Goal: Task Accomplishment & Management: Manage account settings

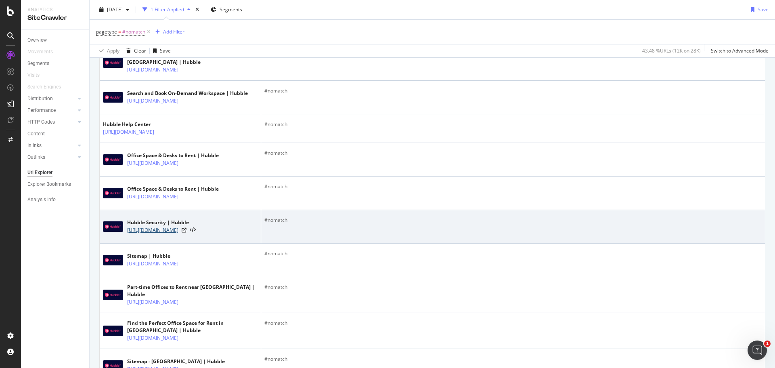
scroll to position [323, 0]
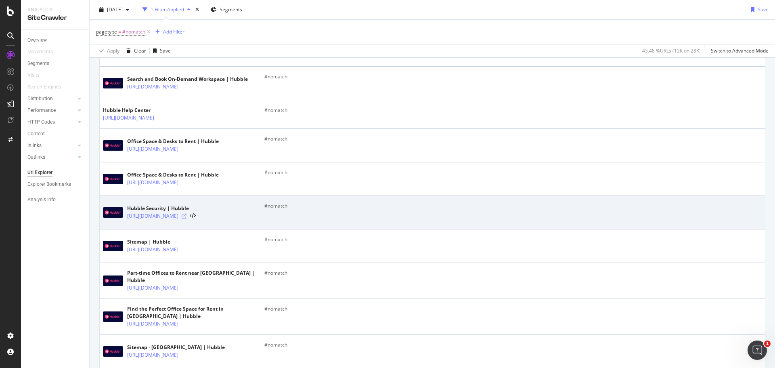
click at [187, 218] on icon at bounding box center [184, 216] width 5 height 5
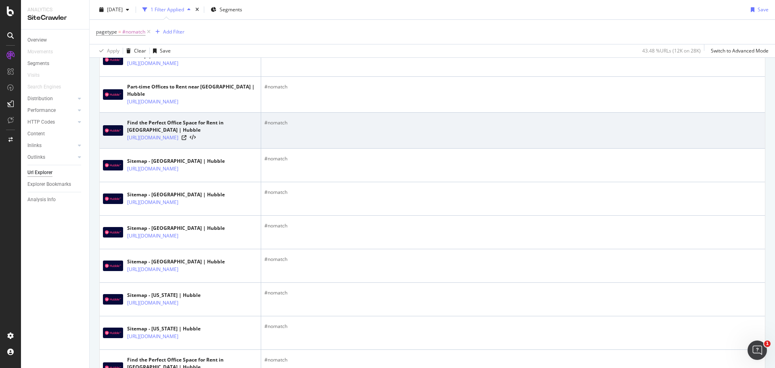
scroll to position [484, 0]
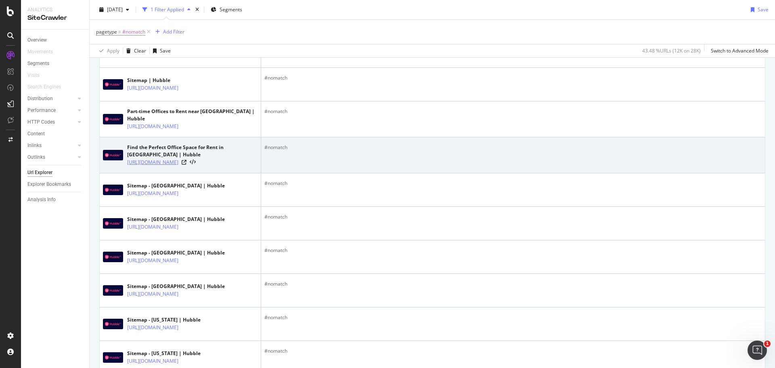
drag, startPoint x: 245, startPoint y: 182, endPoint x: 180, endPoint y: 189, distance: 65.4
click at [180, 166] on div "https://hubblehq.com/workspaces/london/west-london" at bounding box center [192, 162] width 130 height 8
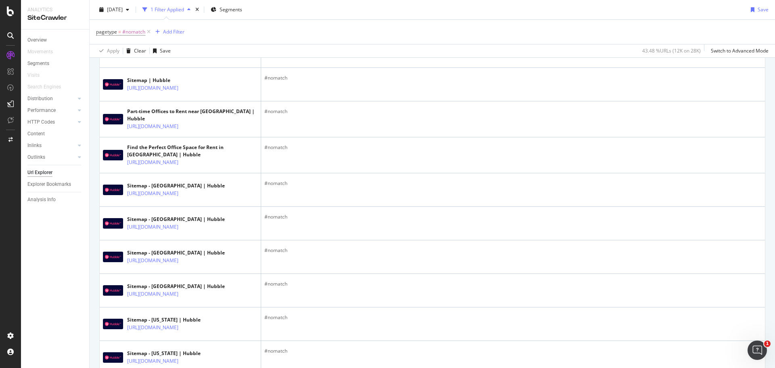
copy link "workspaces/london/west-l"
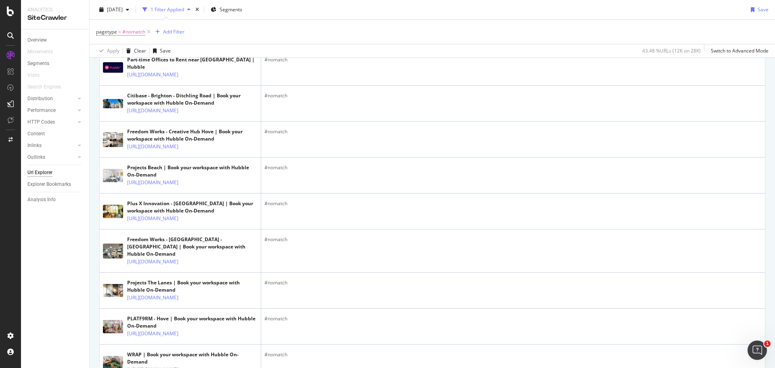
scroll to position [1130, 0]
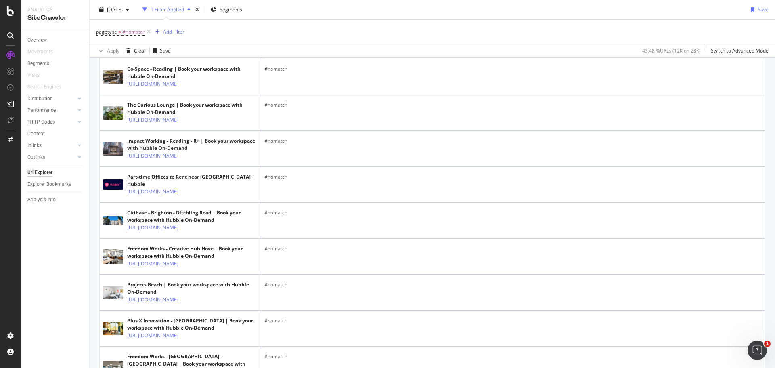
click at [34, 59] on div "Segments" at bounding box center [58, 64] width 62 height 12
click at [35, 63] on div "Segments" at bounding box center [38, 63] width 22 height 8
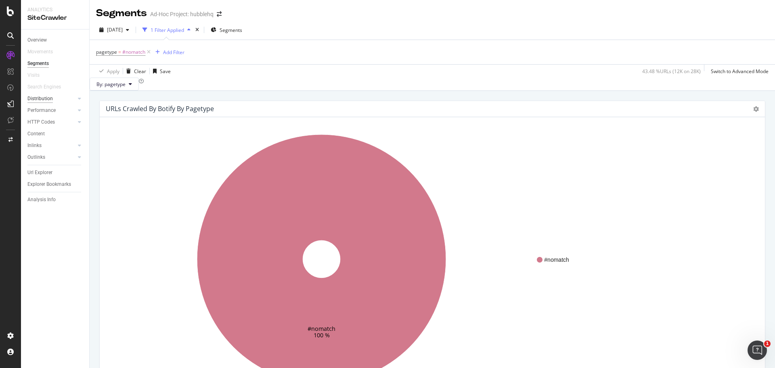
click at [44, 100] on div "Distribution" at bounding box center [39, 98] width 25 height 8
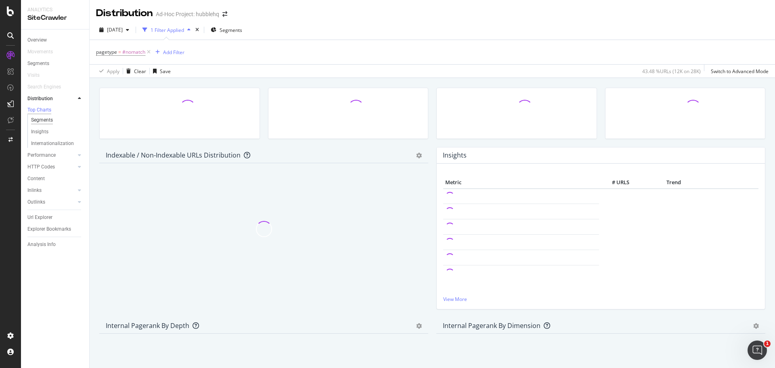
click at [50, 120] on div "Segments" at bounding box center [42, 120] width 22 height 8
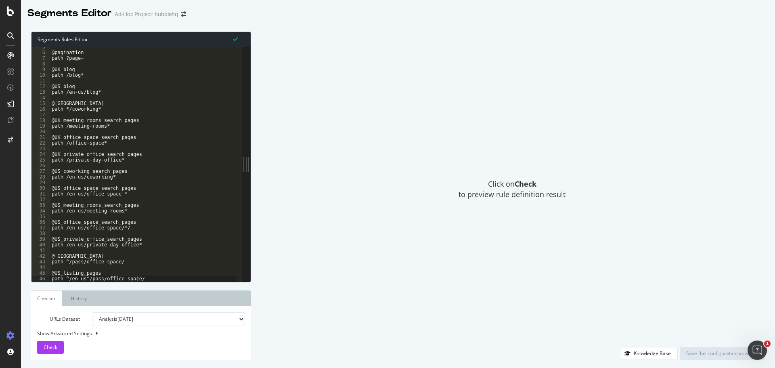
scroll to position [25, 0]
click at [149, 269] on div "@pagination path ?page= @UK_blog path /blog* @US_blog path /en-us/blog* @[GEOGR…" at bounding box center [143, 167] width 186 height 246
click at [144, 271] on div "@pagination path ?page= @UK_blog path /blog* @US_blog path /en-us/blog* @[GEOGR…" at bounding box center [143, 167] width 186 height 246
click at [143, 237] on div "@pagination path ?page= @UK_blog path /blog* @US_blog path /en-us/blog* @UK_cow…" at bounding box center [143, 167] width 186 height 246
click at [143, 240] on div "@pagination path ?page= @UK_blog path /blog* @US_blog path /en-us/blog* @UK_cow…" at bounding box center [143, 167] width 186 height 246
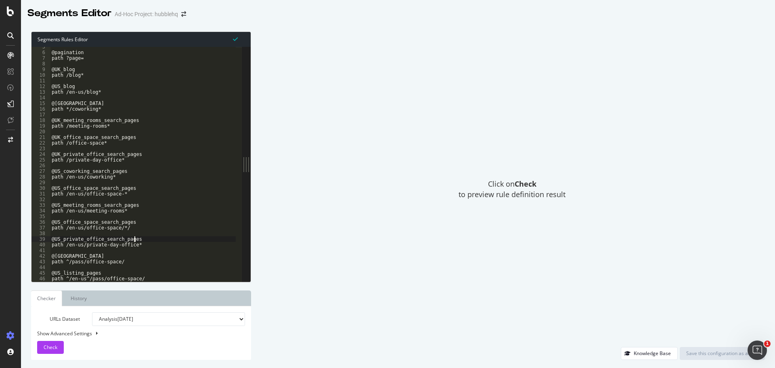
click at [139, 243] on div "@pagination path ?page= @UK_blog path /blog* @US_blog path /en-us/blog* @UK_cow…" at bounding box center [143, 167] width 186 height 246
type textarea "path /en-us/private-day-office*"
type textarea "@UK_workspaces_hub_pages"
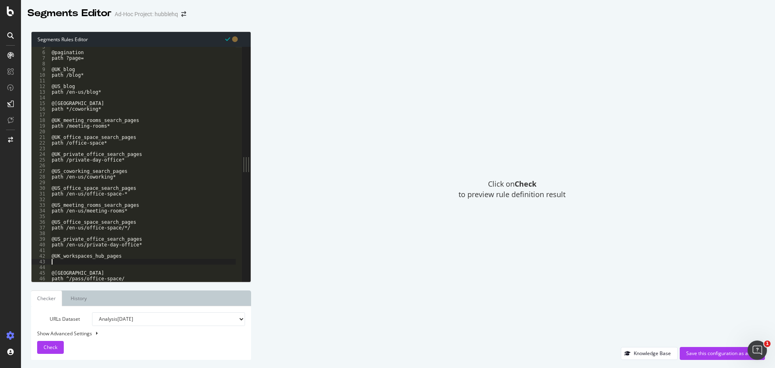
paste textarea "workspaces/london/west-l"
click at [51, 262] on div "@pagination path ?page= @UK_blog path /blog* @US_blog path /en-us/blog* @UK_cow…" at bounding box center [143, 167] width 186 height 246
drag, startPoint x: 138, startPoint y: 260, endPoint x: 94, endPoint y: 263, distance: 43.7
click at [94, 263] on div "@pagination path ?page= @UK_blog path /blog* @US_blog path /en-us/blog* @UK_cow…" at bounding box center [143, 167] width 186 height 246
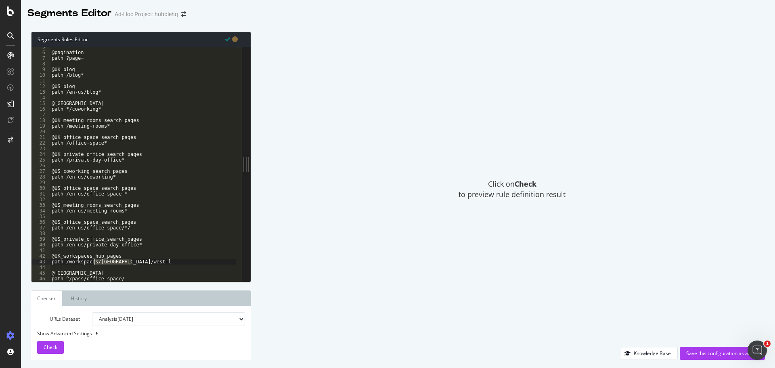
scroll to position [0, 3]
drag, startPoint x: 101, startPoint y: 261, endPoint x: 44, endPoint y: 256, distance: 57.5
click at [44, 256] on div "path /workspaces* 5 6 7 8 9 10 11 12 13 14 15 16 17 18 19 20 21 22 23 24 25 26 …" at bounding box center [136, 164] width 210 height 235
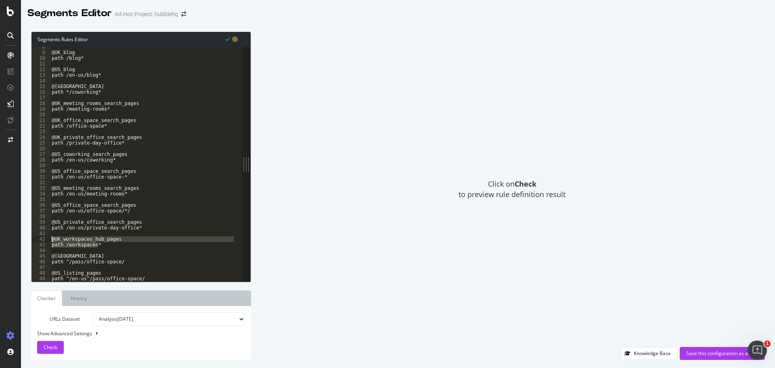
scroll to position [42, 0]
click at [111, 245] on div "@UK_blog path /blog* @US_blog path /en-us/blog* @UK_coworking_search_pages path…" at bounding box center [143, 164] width 186 height 235
type textarea "path /workspaces*"
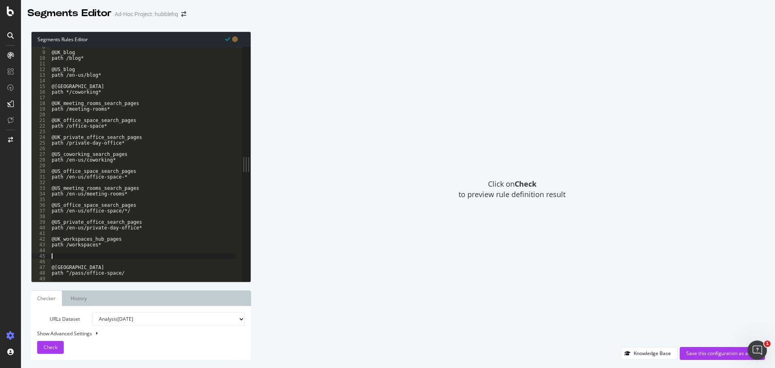
paste textarea "path /workspaces*"
click at [58, 255] on div "@UK_blog path /blog* @US_blog path /en-us/blog* @UK_coworking_search_pages path…" at bounding box center [143, 167] width 186 height 246
click at [65, 263] on div "@UK_blog path /blog* @US_blog path /en-us/blog* @UK_coworking_search_pages path…" at bounding box center [143, 167] width 186 height 246
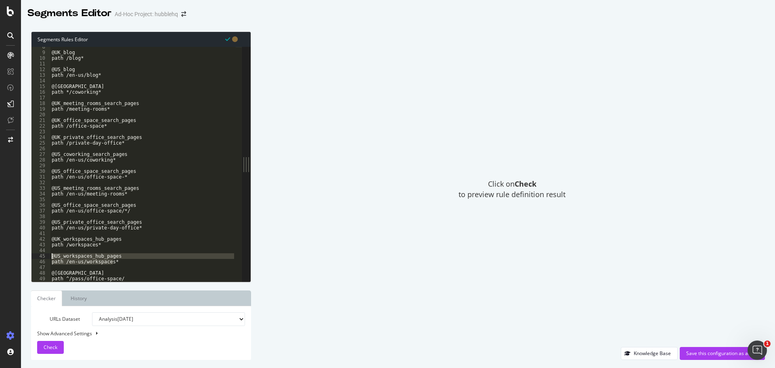
drag, startPoint x: 132, startPoint y: 262, endPoint x: 37, endPoint y: 255, distance: 95.5
click at [37, 255] on div "path /en-us/workspaces* 8 9 10 11 12 13 14 15 16 17 18 19 20 21 22 23 24 25 26 …" at bounding box center [136, 164] width 210 height 235
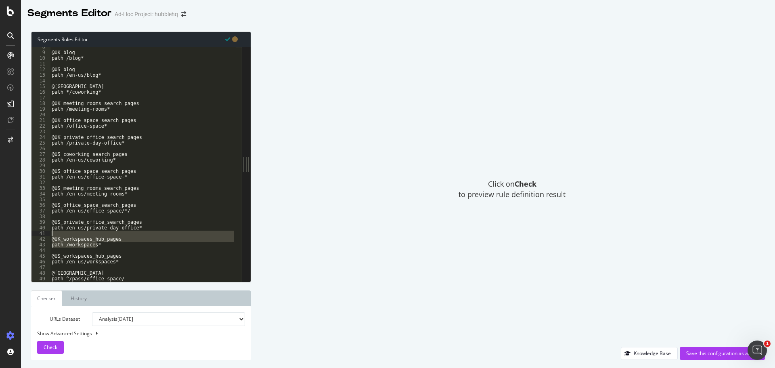
drag, startPoint x: 88, startPoint y: 243, endPoint x: 48, endPoint y: 233, distance: 41.8
click at [48, 233] on div "@US_workspaces_hub_pages path /en-us/workspaces* 8 9 10 11 12 13 14 15 16 17 18…" at bounding box center [136, 164] width 210 height 235
type textarea "@UK_workspaces_hub_pages"
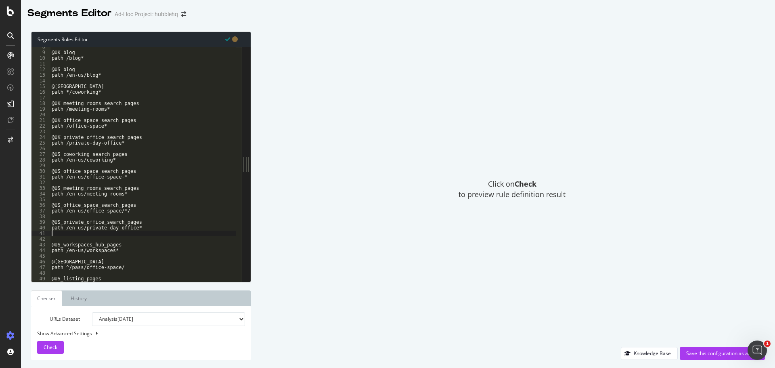
scroll to position [0, 0]
click at [123, 140] on div "@UK_blog path /blog* @US_blog path /en-us/blog* @UK_coworking_search_pages path…" at bounding box center [143, 167] width 186 height 246
click at [124, 142] on div "@UK_blog path /blog* @US_blog path /en-us/blog* @UK_coworking_search_pages path…" at bounding box center [143, 167] width 186 height 246
type textarea "path /private-day-office*"
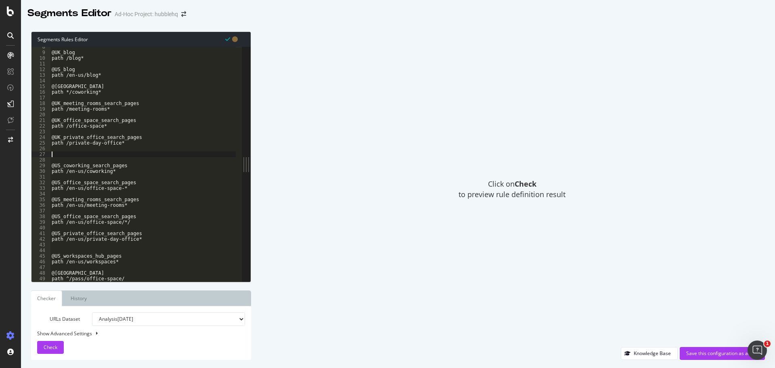
paste textarea "path /workspaces*"
type textarea "path /workspaces*"
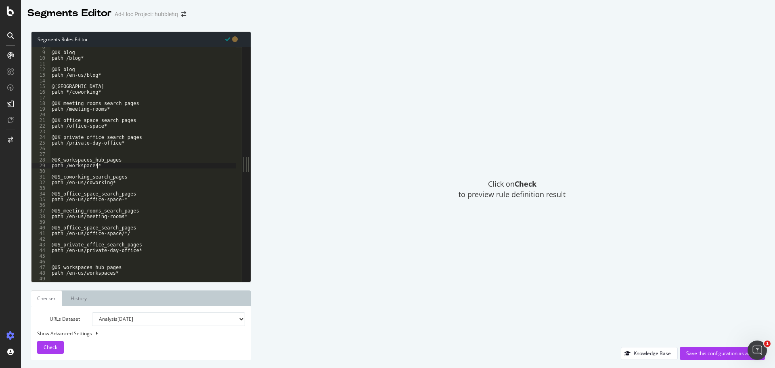
click at [95, 150] on div "@UK_blog path /blog* @US_blog path /en-us/blog* @UK_coworking_search_pages path…" at bounding box center [143, 167] width 186 height 246
type textarea "path /private-day-office*"
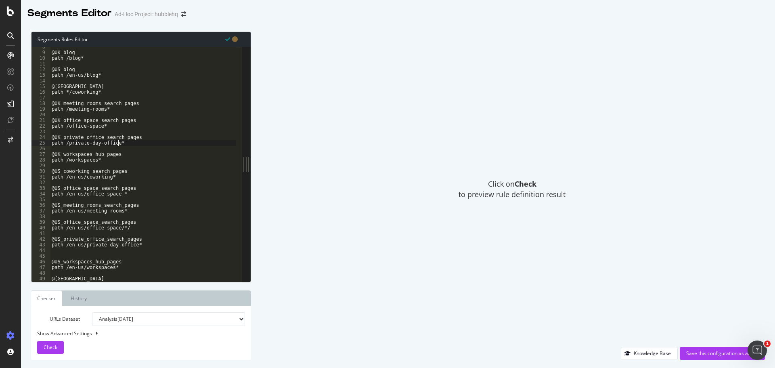
click at [75, 256] on div "@UK_blog path /blog* @US_blog path /en-us/blog* @UK_coworking_search_pages path…" at bounding box center [143, 167] width 186 height 246
drag, startPoint x: 47, startPoint y: 345, endPoint x: 55, endPoint y: 340, distance: 8.9
click at [47, 345] on span "Check" at bounding box center [51, 347] width 14 height 7
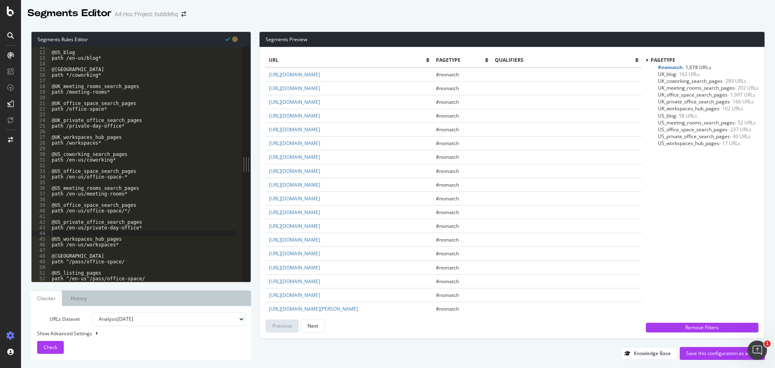
click at [86, 277] on div "@US_blog path /en-us/blog* @UK_coworking_search_pages path */coworking* @UK_mee…" at bounding box center [143, 167] width 186 height 246
click at [67, 262] on div "@US_blog path /en-us/blog* @UK_coworking_search_pages path */coworking* @UK_mee…" at bounding box center [143, 167] width 186 height 246
click at [116, 264] on div "@US_blog path /en-us/blog* @UK_coworking_search_pages path */coworking* @UK_mee…" at bounding box center [143, 167] width 186 height 246
click at [136, 282] on div "Segments Rules Editor path /pass/office-space* 11 12 13 14 15 16 17 18 19 20 21…" at bounding box center [141, 195] width 220 height 328
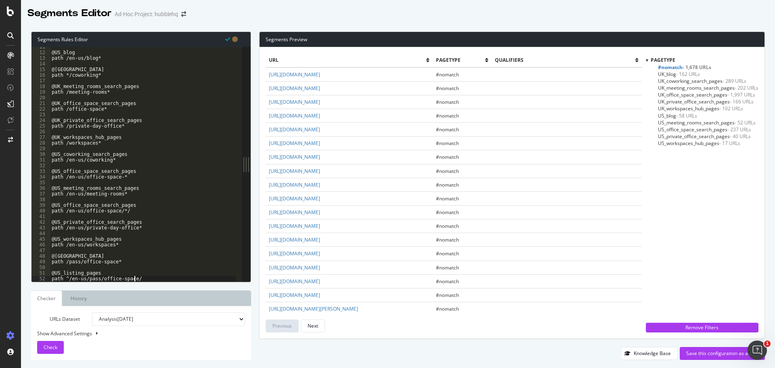
click at [138, 277] on div "@US_blog path /en-us/blog* @UK_coworking_search_pages path */coworking* @UK_mee…" at bounding box center [143, 167] width 186 height 246
drag, startPoint x: 51, startPoint y: 346, endPoint x: 78, endPoint y: 330, distance: 31.9
click at [51, 346] on span "Check" at bounding box center [51, 347] width 14 height 7
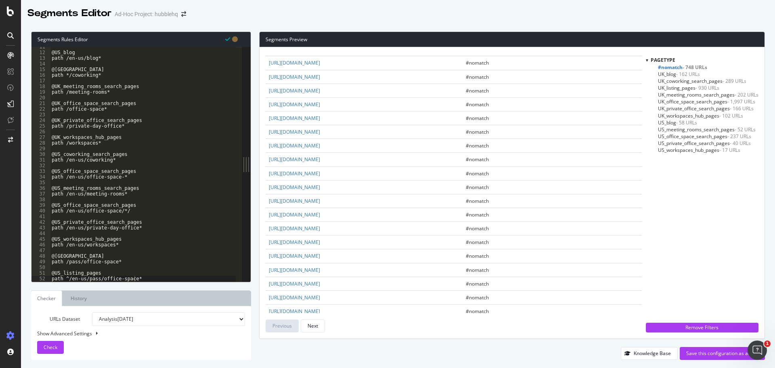
scroll to position [866, 0]
drag, startPoint x: 411, startPoint y: 152, endPoint x: 268, endPoint y: 148, distance: 143.4
click at [268, 124] on td "https://hubblehq.com/part-time-offices/london?page=2" at bounding box center [364, 118] width 197 height 14
copy link "https://hubblehq.com/part-time-offices/london?page=2"
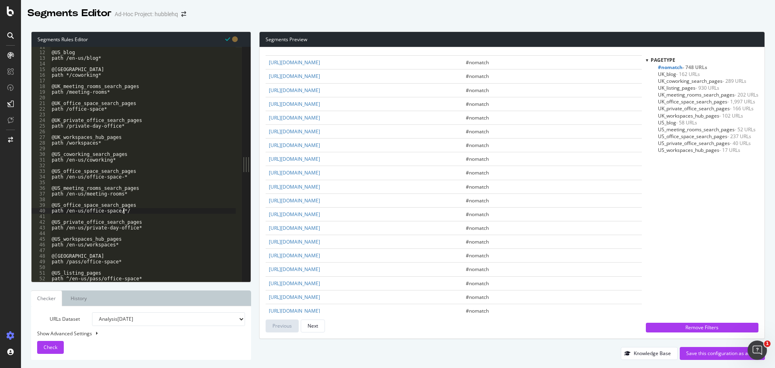
click at [132, 209] on div "@US_blog path /en-us/blog* @UK_coworking_search_pages path */coworking* @UK_mee…" at bounding box center [143, 167] width 186 height 246
drag, startPoint x: 133, startPoint y: 214, endPoint x: 49, endPoint y: 206, distance: 84.4
click at [49, 206] on div "path /en-us/office-space/*/ 11 12 13 14 15 16 17 18 19 20 21 22 23 24 25 26 27 …" at bounding box center [136, 164] width 210 height 235
type textarea "@US_office_space_search_pages path /en-us/office-space/*/"
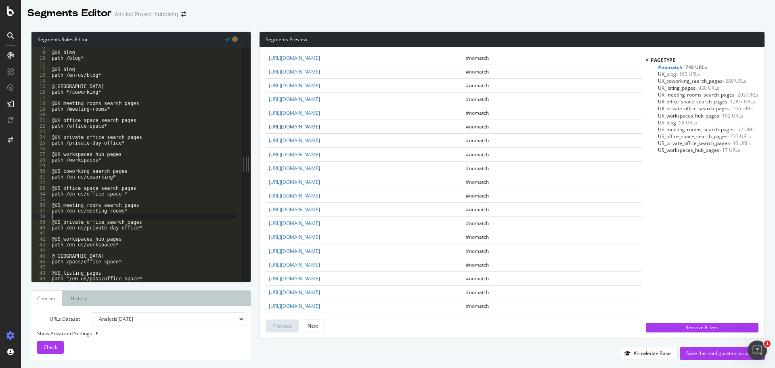
scroll to position [515, 0]
click at [121, 142] on div "@UK_blog path /blog* @US_blog path /en-us/blog* @UK_coworking_search_pages path…" at bounding box center [143, 167] width 186 height 246
type textarea "path /private-day-office*"
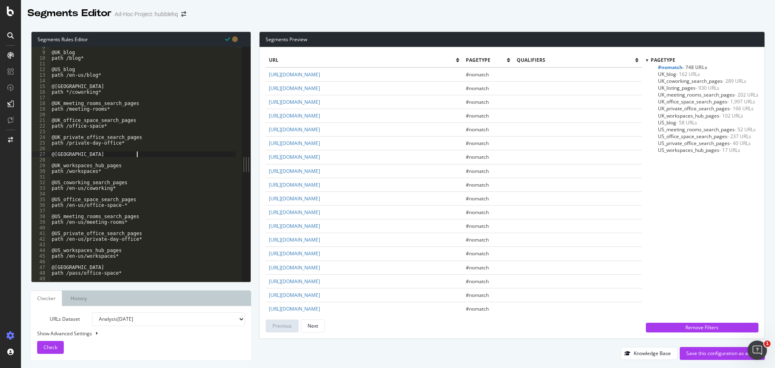
scroll to position [0, 7]
type textarea "@UK_part_time_offices_search_pages"
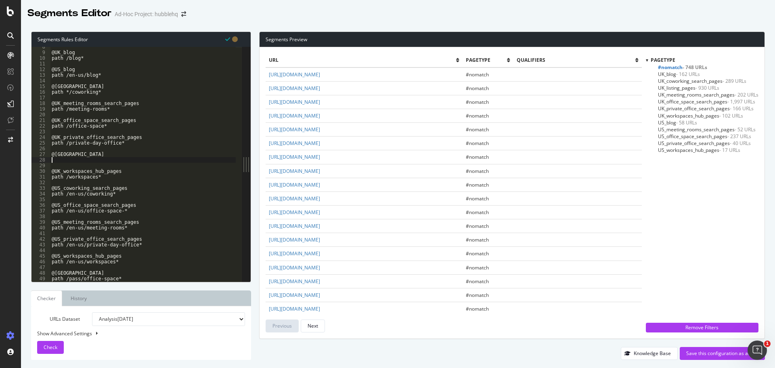
scroll to position [0, 0]
type textarea "/"
paste textarea "https://hubblehq.com/part-time-offices/london?page=2"
drag, startPoint x: 123, startPoint y: 159, endPoint x: 67, endPoint y: 159, distance: 56.1
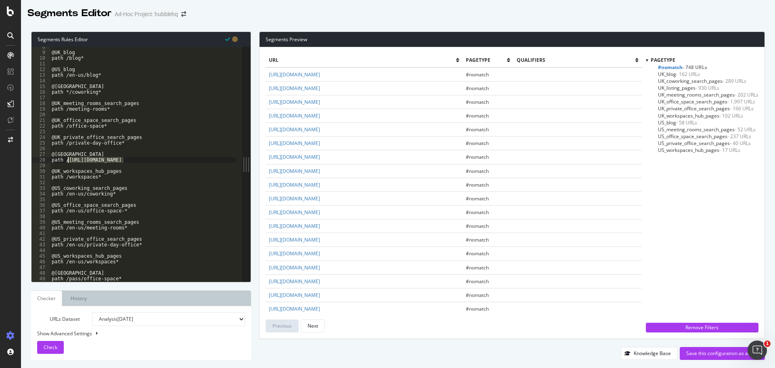
click at [67, 159] on div "@UK_blog path /blog* @US_blog path /en-us/blog* @UK_coworking_search_pages path…" at bounding box center [143, 167] width 186 height 246
drag, startPoint x: 155, startPoint y: 158, endPoint x: 113, endPoint y: 159, distance: 42.4
click at [113, 159] on div "@UK_blog path /blog* @US_blog path /en-us/blog* @UK_coworking_search_pages path…" at bounding box center [143, 167] width 186 height 246
drag, startPoint x: 120, startPoint y: 163, endPoint x: 48, endPoint y: 154, distance: 72.8
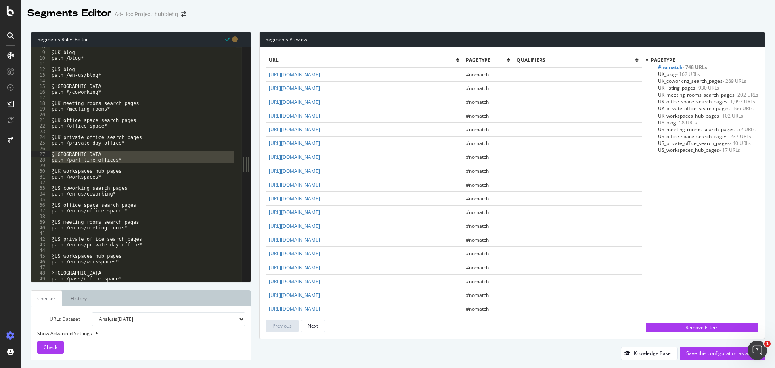
click at [48, 154] on div "path /part-time-offices* 8 9 10 11 12 13 14 15 16 17 18 19 20 21 22 23 24 25 26…" at bounding box center [136, 164] width 210 height 235
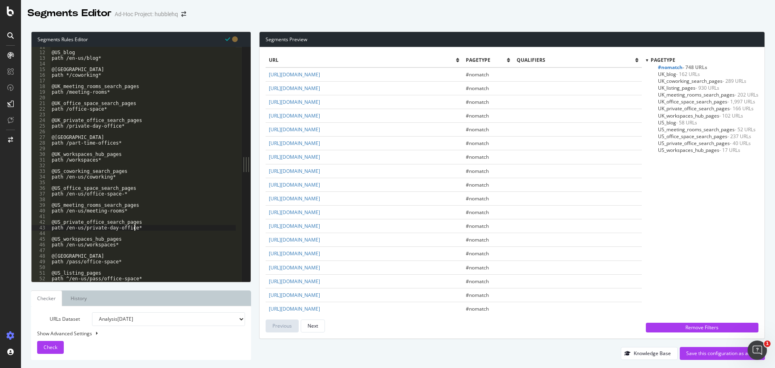
click at [150, 227] on div "@US_blog path /en-us/blog* @UK_coworking_search_pages path */coworking* @UK_mee…" at bounding box center [143, 167] width 186 height 246
type textarea "path /en-us/private-day-office*"
paste textarea "path /part-time-offices*"
click at [67, 244] on div "@US_blog path /en-us/blog* @UK_coworking_search_pages path */coworking* @UK_mee…" at bounding box center [143, 167] width 186 height 246
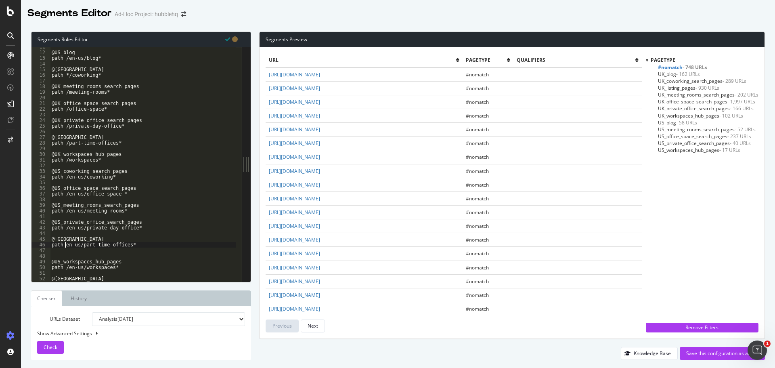
scroll to position [0, 2]
click at [60, 240] on div "@US_blog path /en-us/blog* @UK_coworking_search_pages path */coworking* @UK_mee…" at bounding box center [143, 167] width 186 height 246
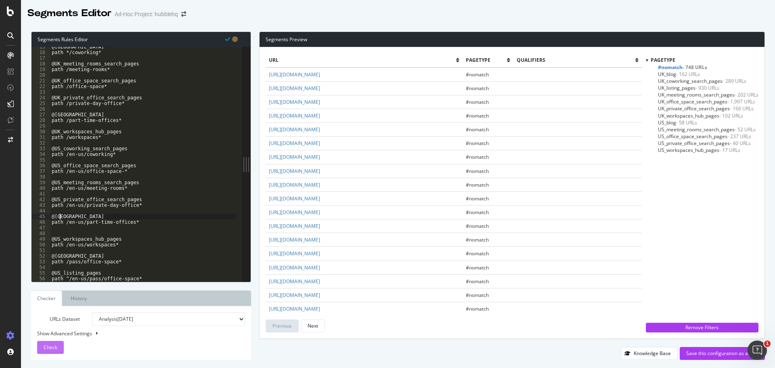
type textarea "@US_part_time_offices_search_pages"
click at [55, 348] on span "Check" at bounding box center [51, 347] width 14 height 7
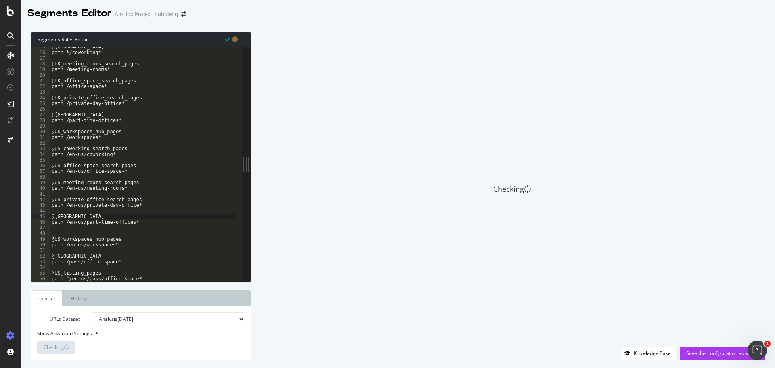
click at [161, 233] on div "@UK_coworking_search_pages path */coworking* @UK_meeting_rooms_search_pages pat…" at bounding box center [143, 167] width 186 height 246
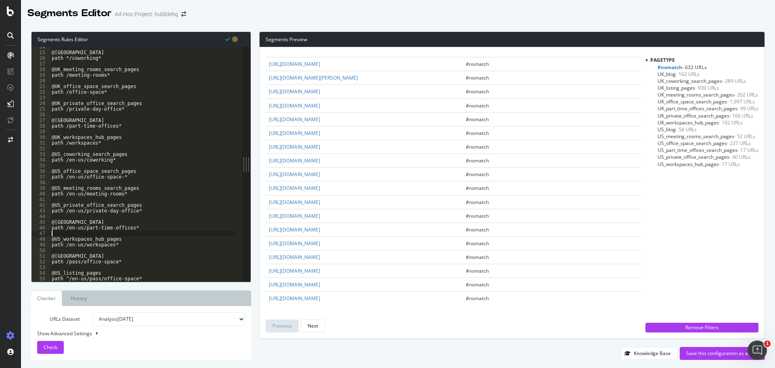
scroll to position [1182, 0]
click at [68, 278] on div "@UK_coworking_search_pages path */coworking* @UK_meeting_rooms_search_pages pat…" at bounding box center [143, 167] width 186 height 246
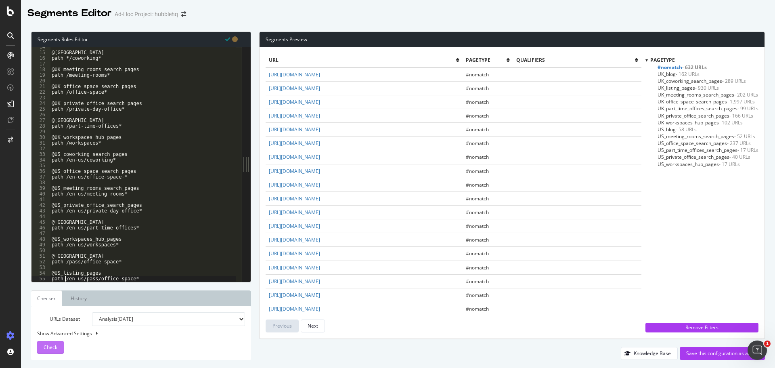
click at [52, 348] on span "Check" at bounding box center [51, 347] width 14 height 7
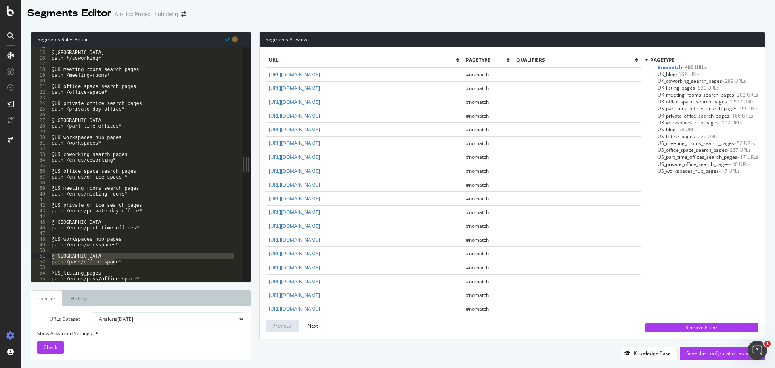
drag, startPoint x: 121, startPoint y: 260, endPoint x: 42, endPoint y: 258, distance: 79.2
click at [42, 258] on div "path /pass/office-space* 14 15 16 17 18 19 20 21 22 23 24 25 26 27 28 29 30 31 …" at bounding box center [136, 164] width 210 height 235
type textarea "@UK_listing_pages path /pass/office-space*"
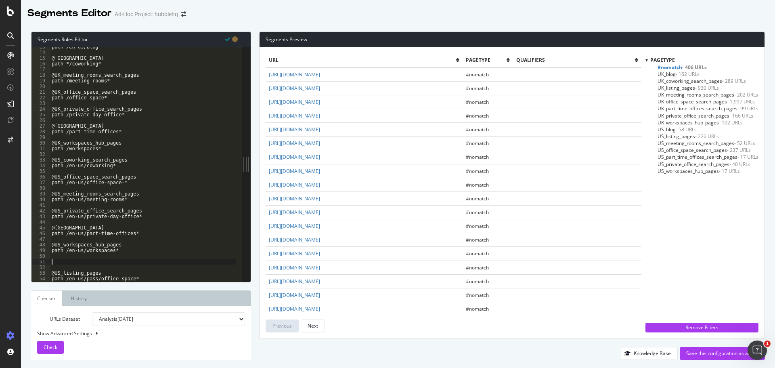
click at [126, 130] on div "path /en-us/blog* @UK_coworking_search_pages path */coworking* @UK_meeting_room…" at bounding box center [143, 167] width 186 height 246
type textarea "path /part-time-offices*"
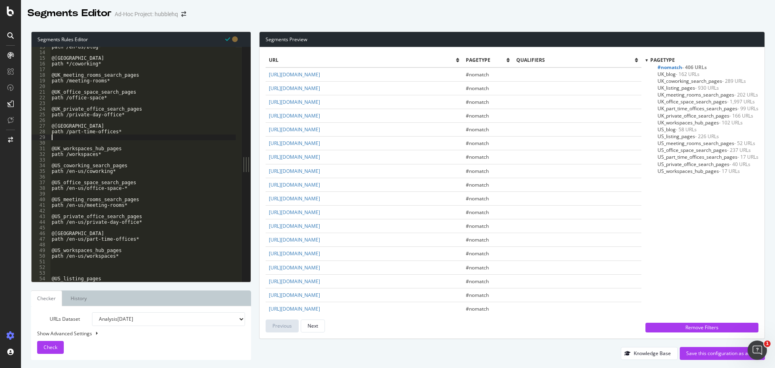
type textarea "path /part-time-offices*"
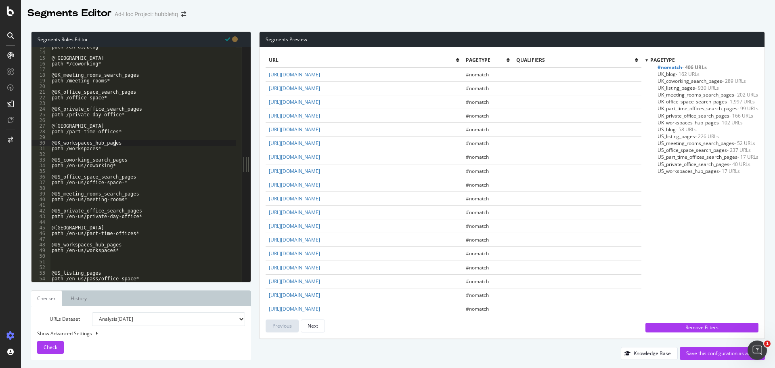
click at [101, 150] on div "path /en-us/blog* @UK_coworking_search_pages path */coworking* @UK_meeting_room…" at bounding box center [143, 167] width 186 height 246
type textarea "path /workspaces*"
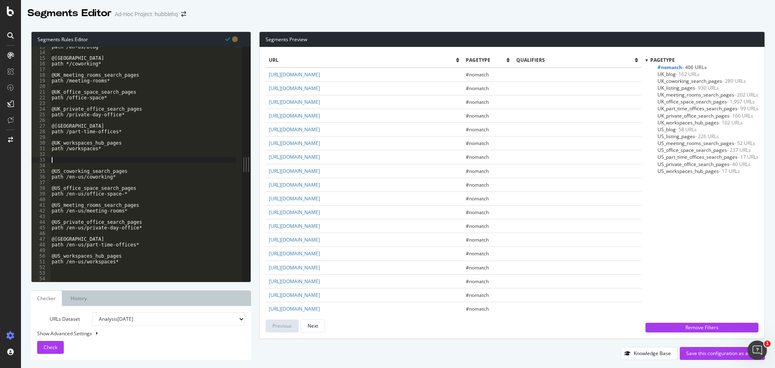
paste textarea "path /pass/office-space*"
type textarea "path /pass/office-space*"
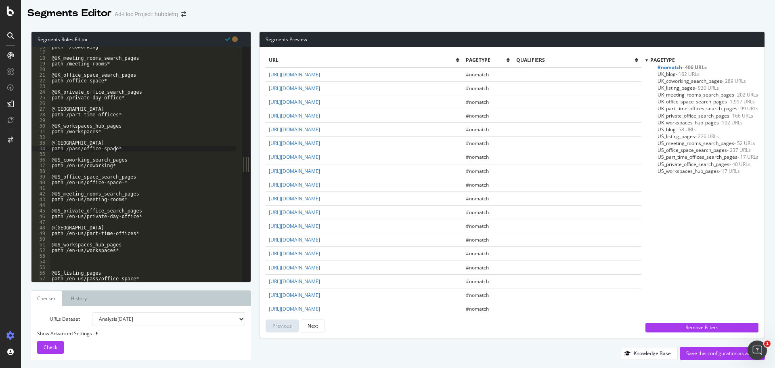
scroll to position [88, 0]
click at [93, 264] on div "path */coworking* @UK_meeting_rooms_search_pages path /meeting-rooms* @UK_offic…" at bounding box center [143, 167] width 186 height 246
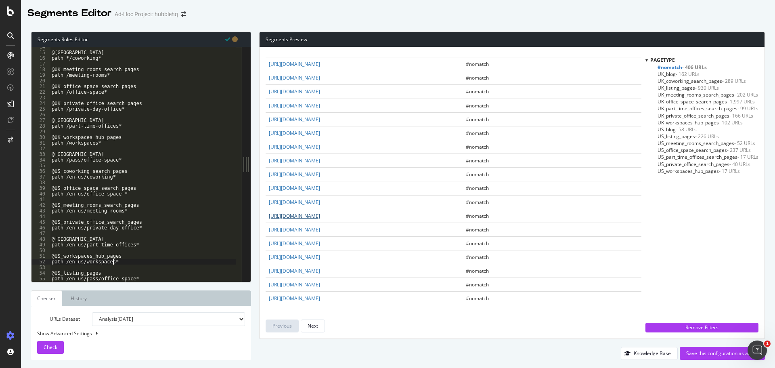
scroll to position [1182, 0]
drag, startPoint x: 143, startPoint y: 280, endPoint x: 51, endPoint y: 273, distance: 91.5
click at [51, 273] on div "@UK_coworking_search_pages path */coworking* @UK_meeting_rooms_search_pages pat…" at bounding box center [143, 167] width 186 height 246
click at [94, 278] on div "@UK_coworking_search_pages path */coworking* @UK_meeting_rooms_search_pages pat…" at bounding box center [143, 164] width 186 height 235
drag, startPoint x: 94, startPoint y: 279, endPoint x: 84, endPoint y: 280, distance: 9.3
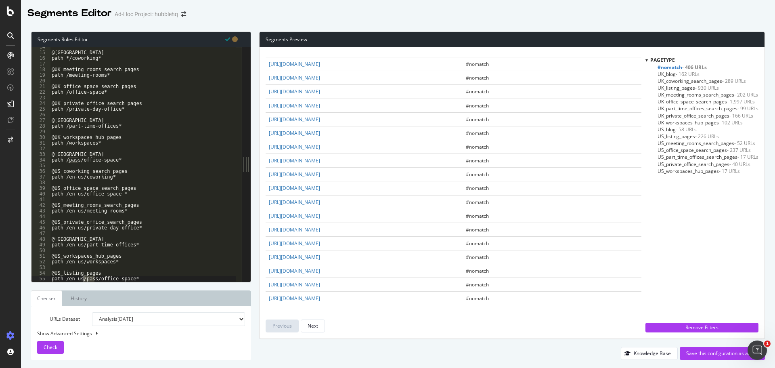
click at [84, 280] on div "@UK_coworking_search_pages path */coworking* @UK_meeting_rooms_search_pages pat…" at bounding box center [143, 167] width 186 height 246
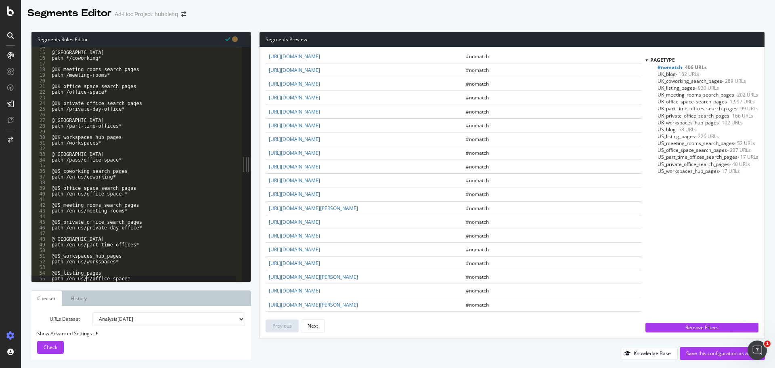
scroll to position [838, 0]
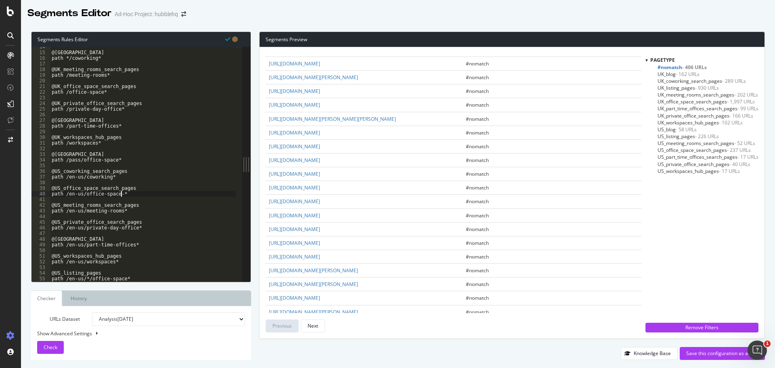
click at [130, 194] on div "@UK_coworking_search_pages path */coworking* @UK_meeting_rooms_search_pages pat…" at bounding box center [143, 167] width 186 height 246
click at [130, 281] on div "@UK_coworking_search_pages path */coworking* @UK_meeting_rooms_search_pages pat…" at bounding box center [143, 167] width 186 height 246
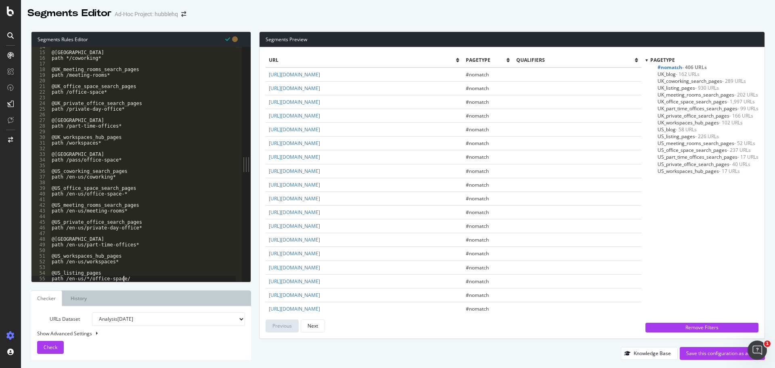
scroll to position [0, 5]
click at [86, 279] on div "@UK_coworking_search_pages path */coworking* @UK_meeting_rooms_search_pages pat…" at bounding box center [143, 167] width 186 height 246
click at [117, 159] on div "@UK_coworking_search_pages path */coworking* @UK_meeting_rooms_search_pages pat…" at bounding box center [143, 167] width 186 height 246
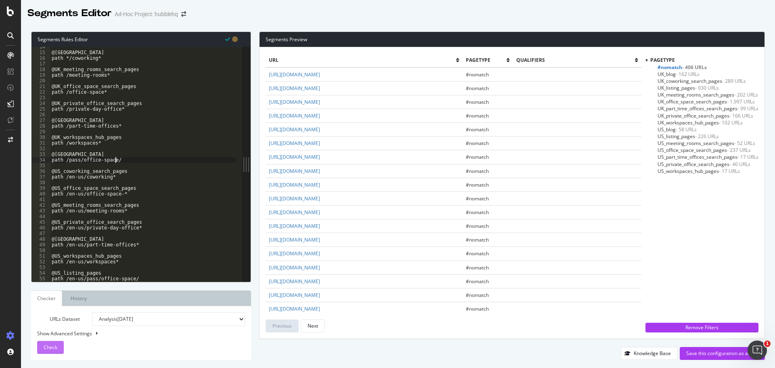
click at [57, 351] on div "Check" at bounding box center [51, 347] width 14 height 12
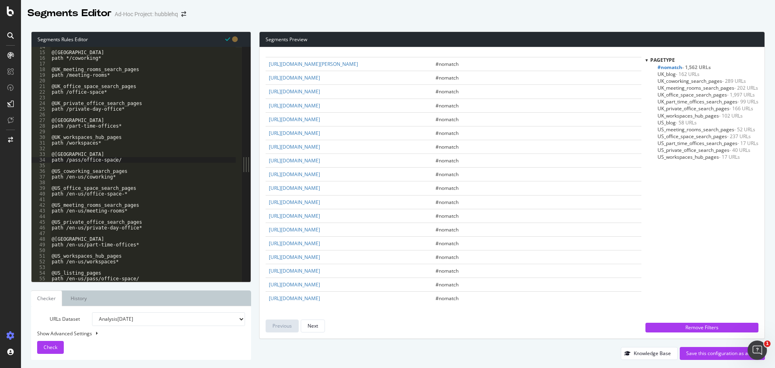
scroll to position [1480, 0]
click at [129, 279] on div "@UK_coworking_search_pages path */coworking* @UK_meeting_rooms_search_pages pat…" at bounding box center [143, 167] width 186 height 246
click at [307, 326] on button "Next" at bounding box center [313, 325] width 24 height 13
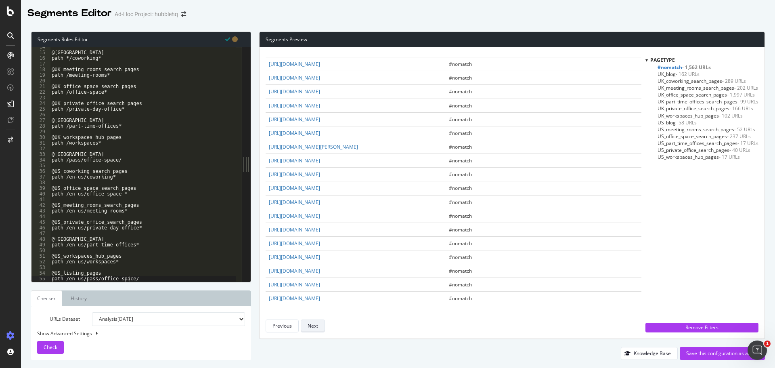
scroll to position [0, 0]
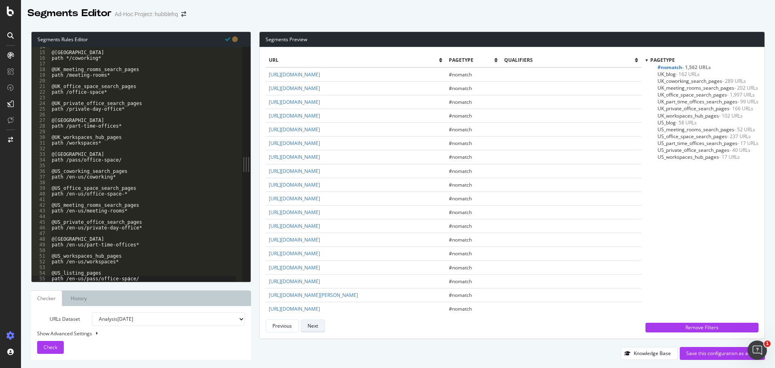
click at [309, 329] on div "Next" at bounding box center [313, 325] width 10 height 7
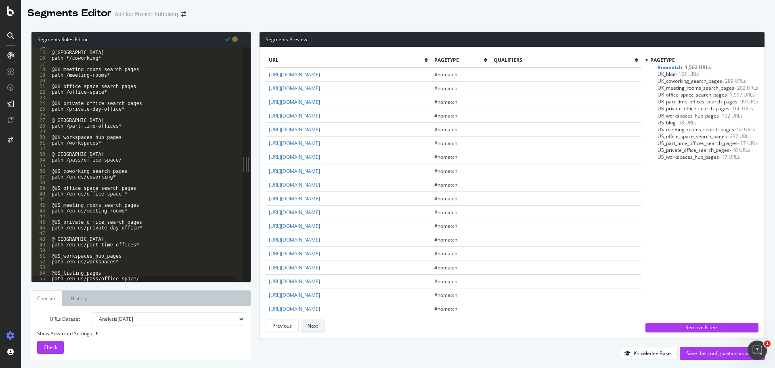
click at [309, 329] on div "Next" at bounding box center [313, 325] width 10 height 7
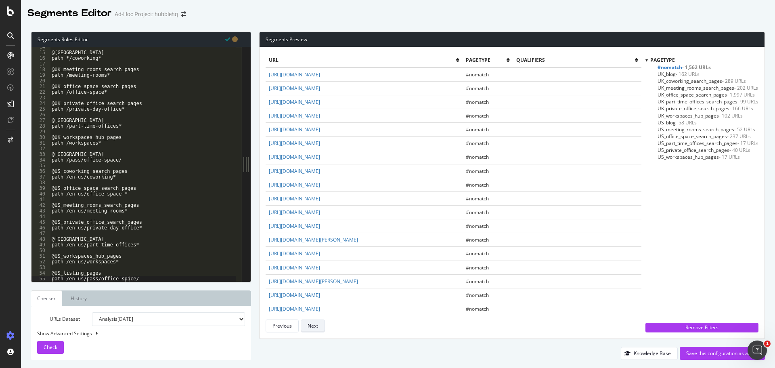
click at [309, 329] on div "Next" at bounding box center [313, 325] width 10 height 7
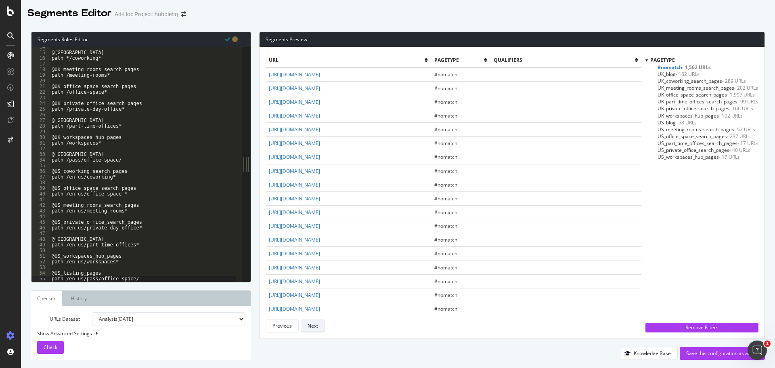
click at [309, 329] on div "Next" at bounding box center [313, 325] width 10 height 7
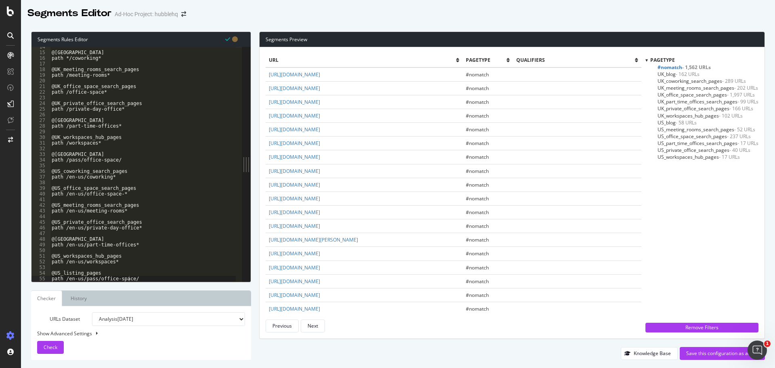
click at [136, 278] on div "@UK_coworking_search_pages path */coworking* @UK_meeting_rooms_search_pages pat…" at bounding box center [143, 167] width 186 height 246
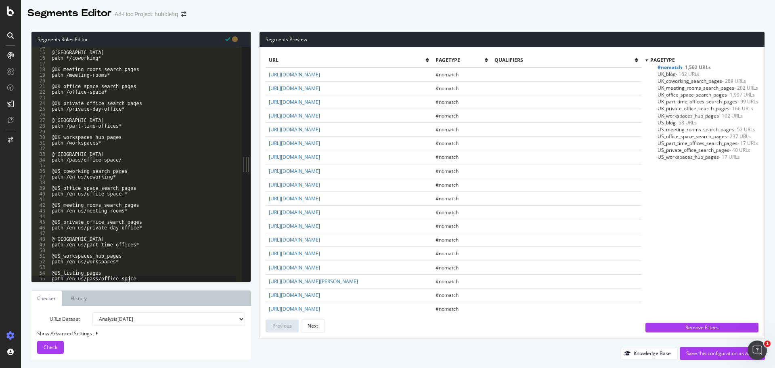
scroll to position [0, 6]
click at [123, 159] on div "@UK_coworking_search_pages path */coworking* @UK_meeting_rooms_search_pages pat…" at bounding box center [143, 167] width 186 height 246
drag, startPoint x: 57, startPoint y: 345, endPoint x: 64, endPoint y: 342, distance: 6.9
click at [57, 345] on button "Check" at bounding box center [50, 347] width 27 height 13
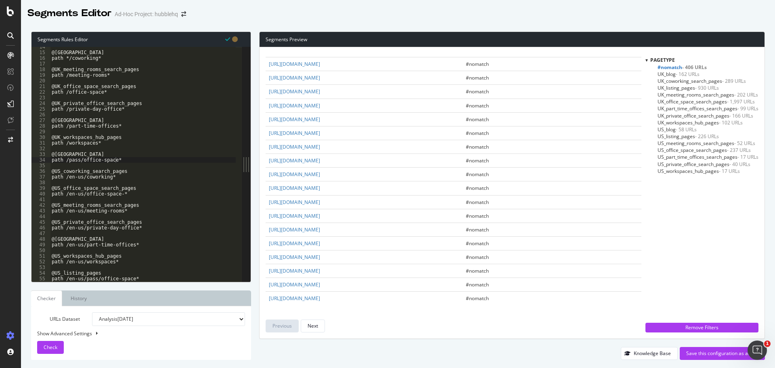
scroll to position [0, 4]
drag, startPoint x: 115, startPoint y: 95, endPoint x: 48, endPoint y: 85, distance: 68.1
click at [48, 85] on div "path /office-space* 14 15 16 17 18 19 20 21 22 23 24 25 26 27 28 29 30 31 32 33…" at bounding box center [136, 164] width 210 height 235
click at [117, 194] on div "@UK_coworking_search_pages path */coworking* @UK_meeting_rooms_search_pages pat…" at bounding box center [143, 167] width 186 height 246
type textarea "path /en-us/office-space*"
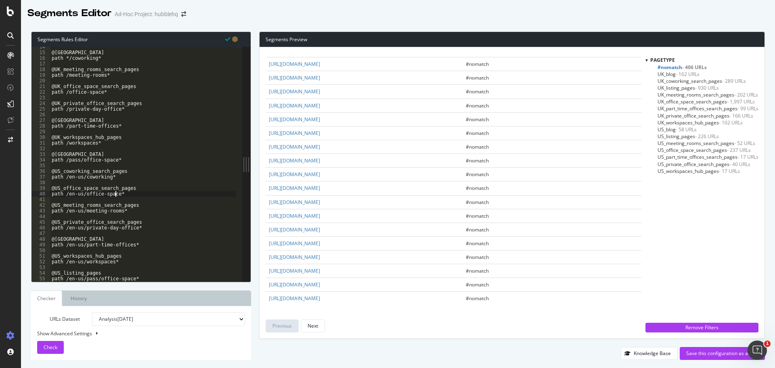
scroll to position [0, 0]
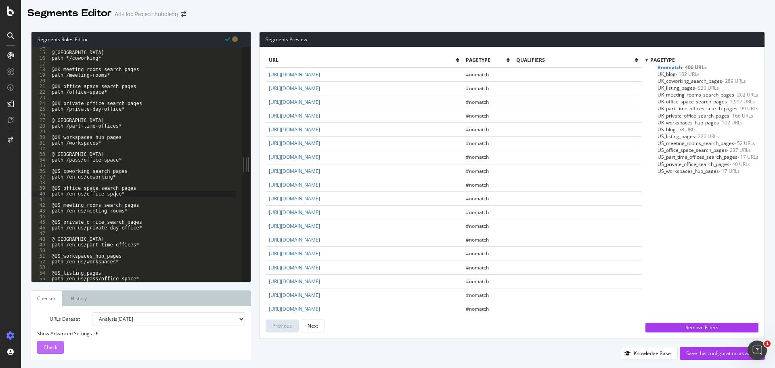
click at [50, 348] on span "Check" at bounding box center [51, 347] width 14 height 7
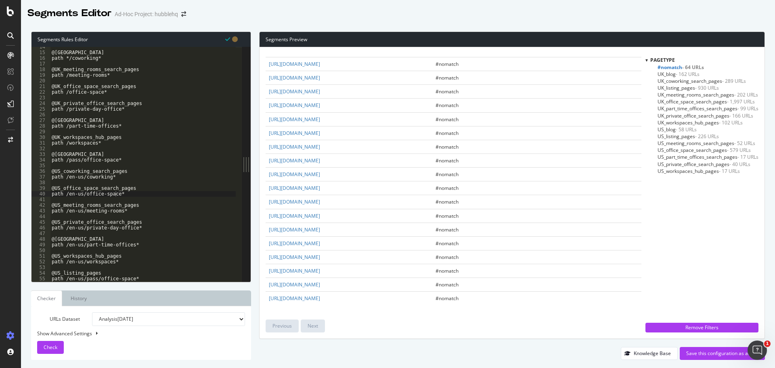
scroll to position [686, 0]
click at [717, 352] on div "Save this configuration as active" at bounding box center [722, 353] width 72 height 7
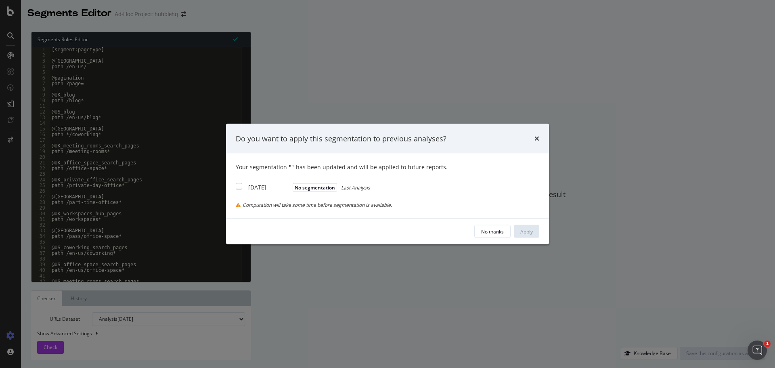
click at [270, 187] on div "[DATE]" at bounding box center [269, 187] width 42 height 8
checkbox input "true"
click at [534, 230] on button "Apply" at bounding box center [526, 231] width 25 height 13
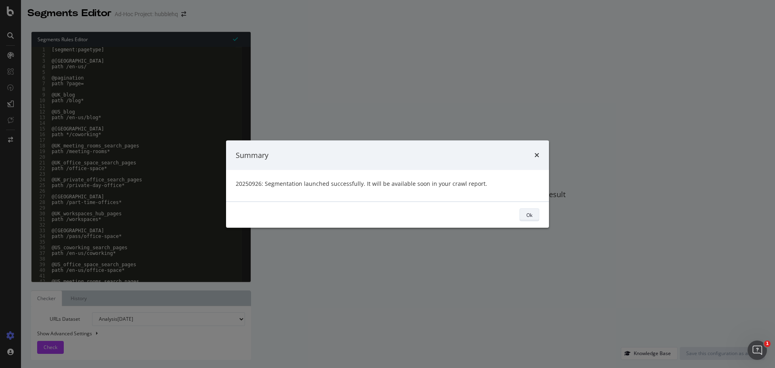
click at [528, 211] on div "Ok" at bounding box center [529, 214] width 6 height 11
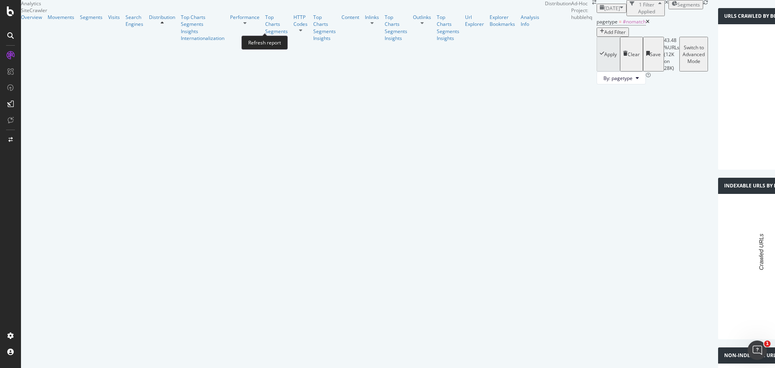
click at [703, 5] on icon at bounding box center [705, 2] width 5 height 5
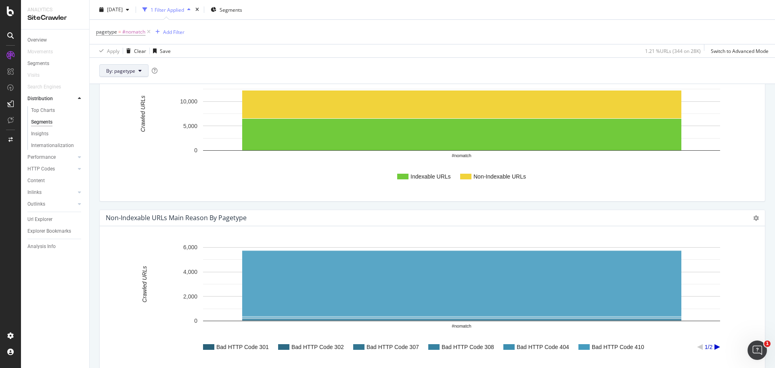
scroll to position [121, 0]
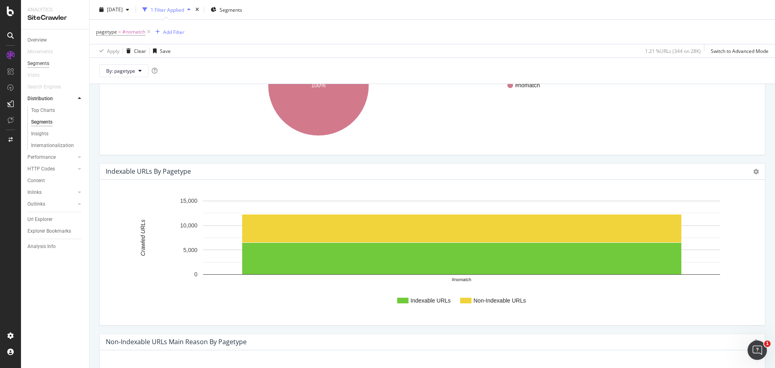
click at [45, 60] on div "Segments" at bounding box center [38, 63] width 22 height 8
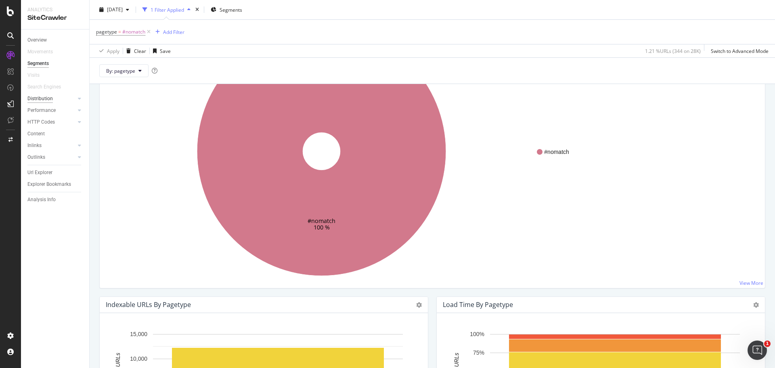
click at [50, 98] on div "Distribution" at bounding box center [39, 98] width 25 height 8
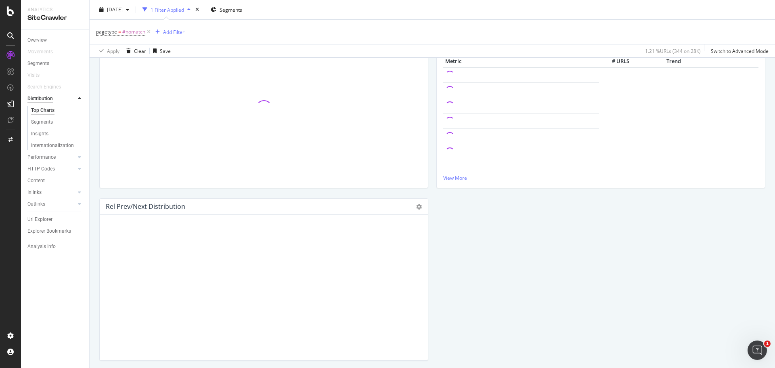
scroll to position [95, 0]
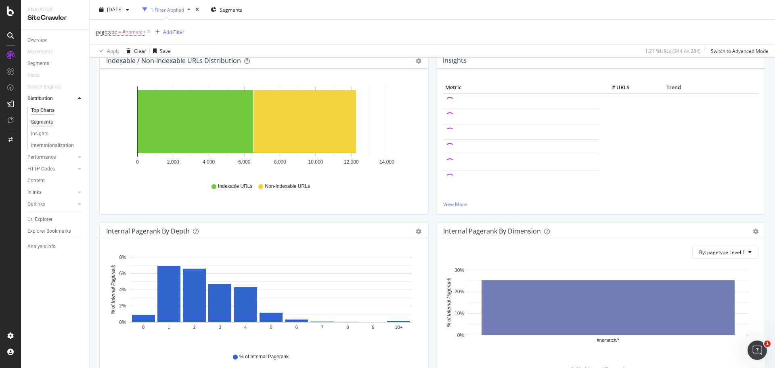
click at [52, 119] on div "Segments" at bounding box center [42, 122] width 22 height 8
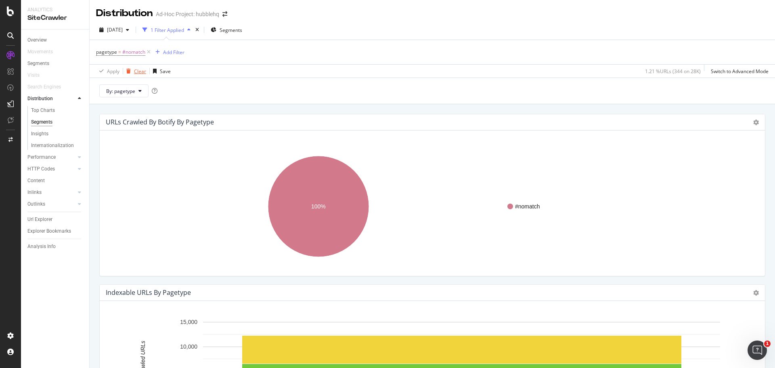
click at [142, 71] on div "Clear" at bounding box center [140, 71] width 12 height 7
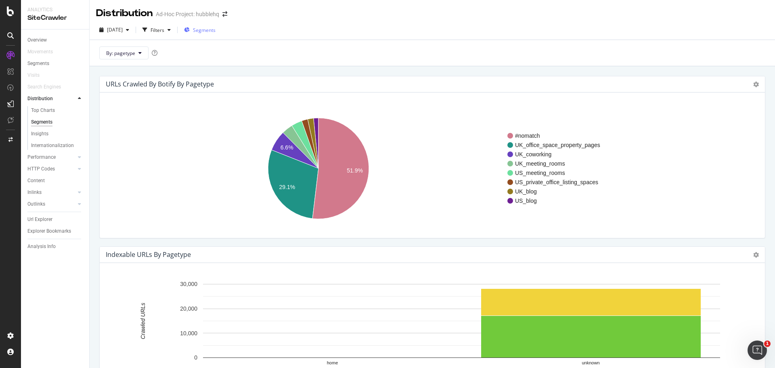
click at [216, 30] on span "Segments" at bounding box center [204, 30] width 23 height 7
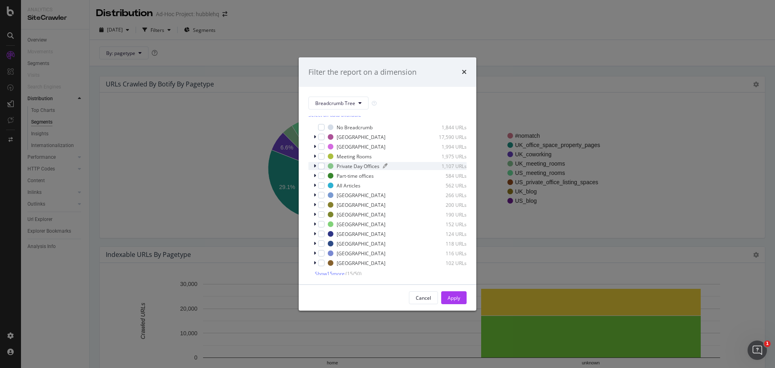
scroll to position [7, 0]
click at [328, 271] on span "Show 15 more" at bounding box center [330, 271] width 30 height 7
click at [344, 101] on span "Breadcrumb Tree" at bounding box center [335, 103] width 40 height 7
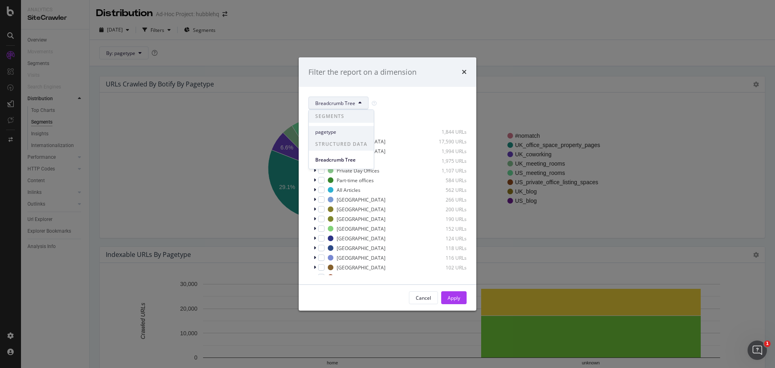
click at [336, 130] on span "pagetype" at bounding box center [341, 131] width 52 height 7
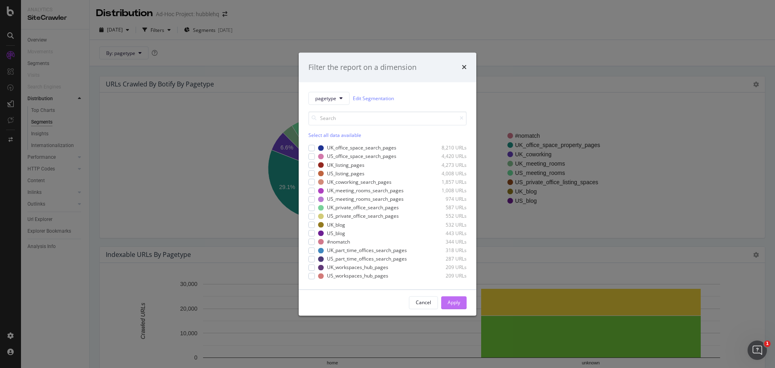
click at [463, 302] on button "Apply" at bounding box center [453, 302] width 25 height 13
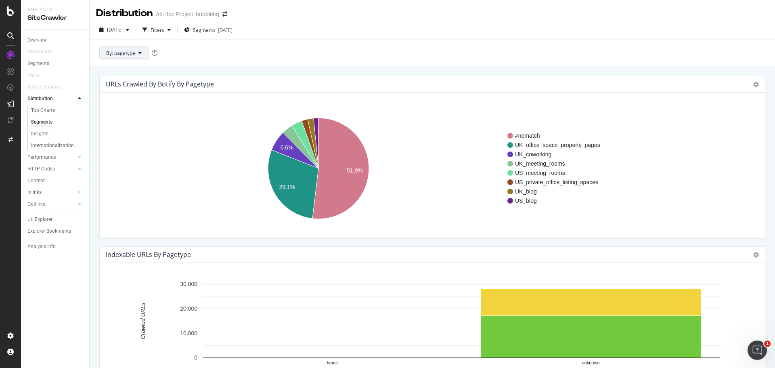
click at [139, 55] on icon at bounding box center [139, 52] width 3 height 5
click at [127, 87] on div "pagetype" at bounding box center [150, 82] width 100 height 12
click at [233, 29] on div "Segments 2025-09-30" at bounding box center [208, 30] width 48 height 7
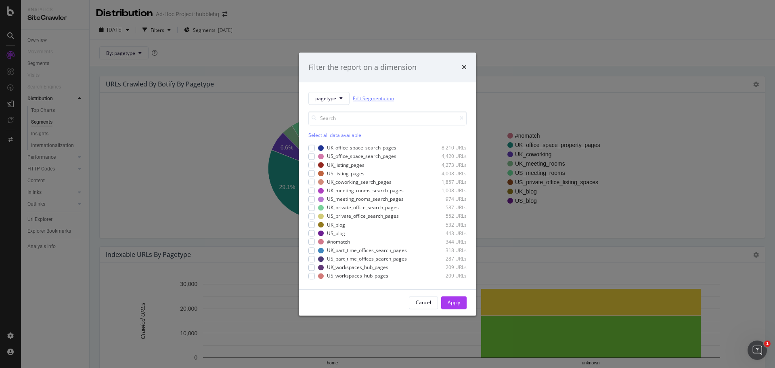
click at [362, 99] on link "Edit Segmentation" at bounding box center [373, 98] width 41 height 8
click at [357, 240] on icon "modal" at bounding box center [355, 241] width 5 height 5
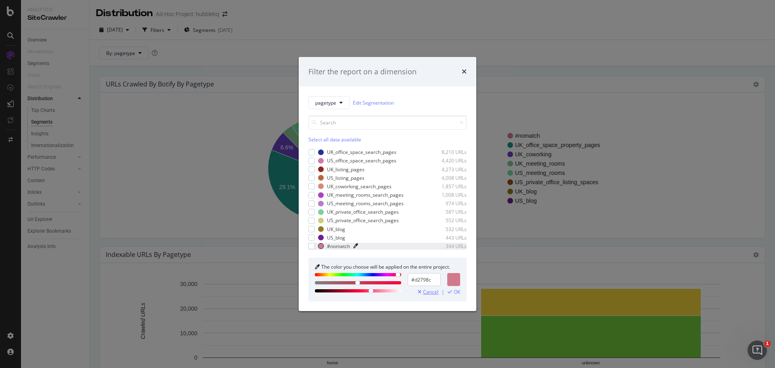
click at [430, 291] on span "Cancel" at bounding box center [430, 292] width 15 height 6
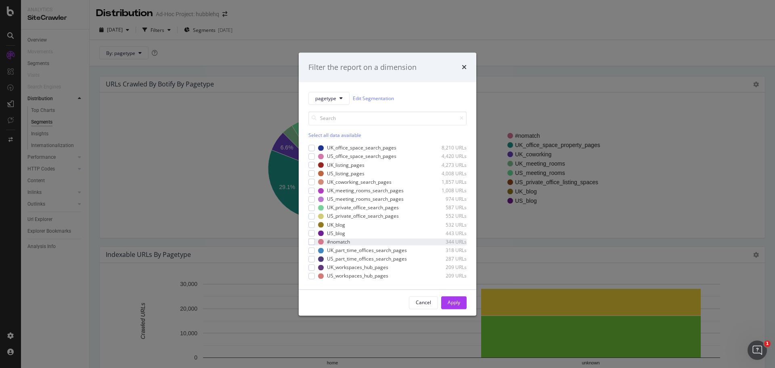
click at [463, 62] on div "times" at bounding box center [464, 67] width 5 height 10
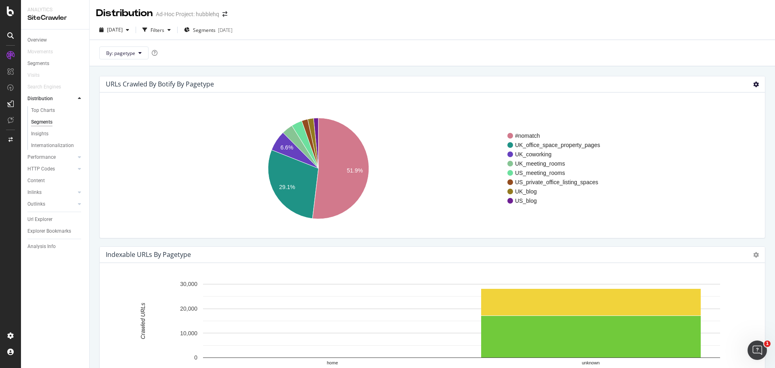
click at [753, 82] on icon at bounding box center [756, 85] width 6 height 6
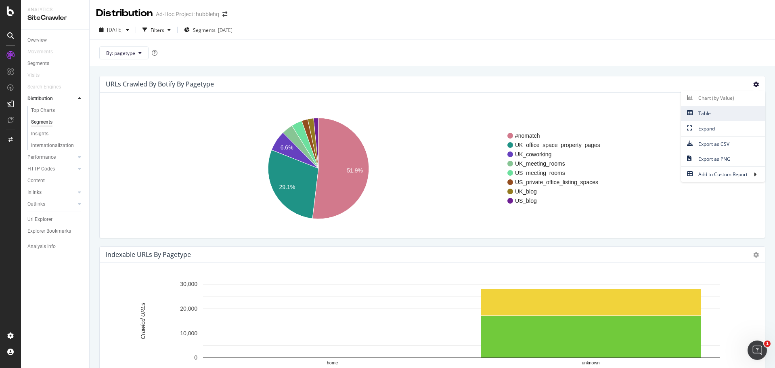
click at [713, 115] on span "Table" at bounding box center [723, 113] width 84 height 11
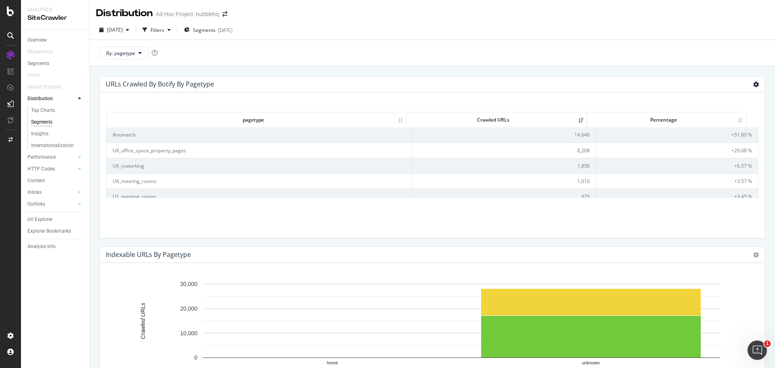
click at [753, 84] on icon at bounding box center [756, 85] width 6 height 6
click at [707, 98] on span "Chart (by Value)" at bounding box center [723, 97] width 84 height 11
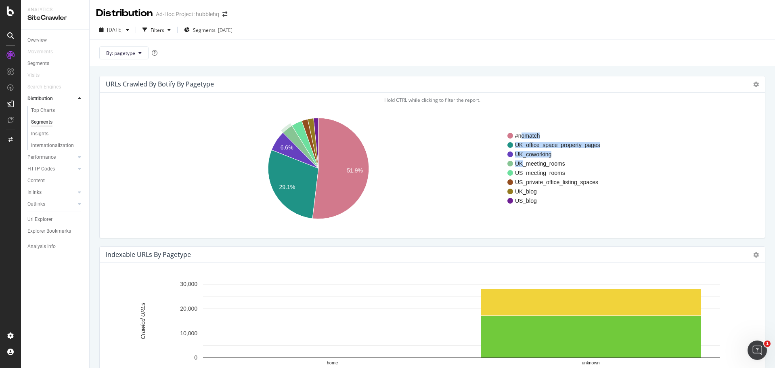
drag, startPoint x: 523, startPoint y: 133, endPoint x: 522, endPoint y: 163, distance: 29.9
click at [522, 163] on g "#nomatch UK_office_space_property_pages UK_coworking UK_meeting_rooms US_meetin…" at bounding box center [614, 167] width 213 height 71
click at [28, 19] on div "SiteCrawler" at bounding box center [54, 17] width 55 height 9
click at [35, 40] on div "Overview" at bounding box center [36, 40] width 19 height 8
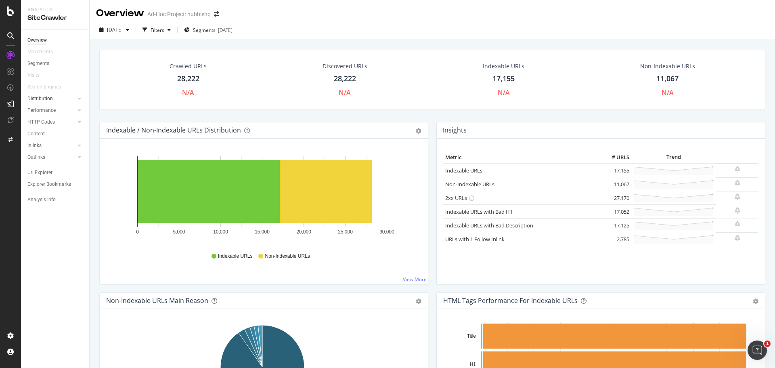
click at [52, 100] on link "Distribution" at bounding box center [51, 98] width 48 height 8
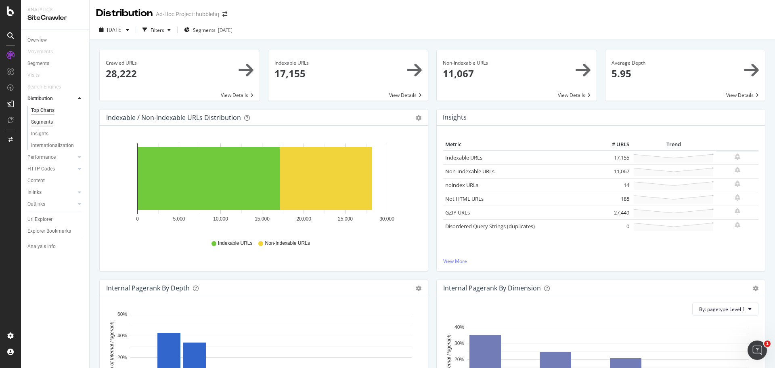
click at [43, 123] on div "Segments" at bounding box center [42, 122] width 22 height 8
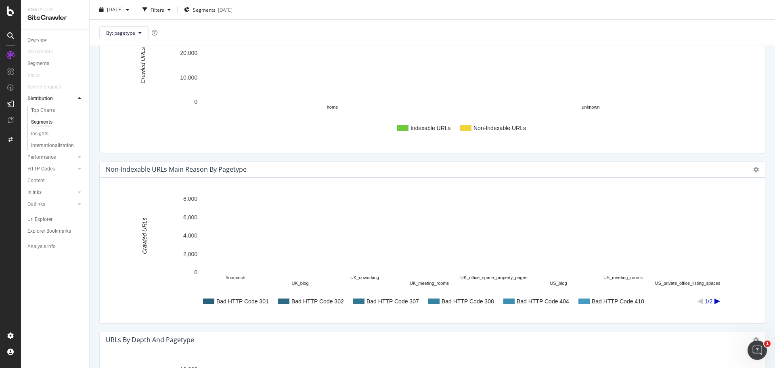
scroll to position [283, 0]
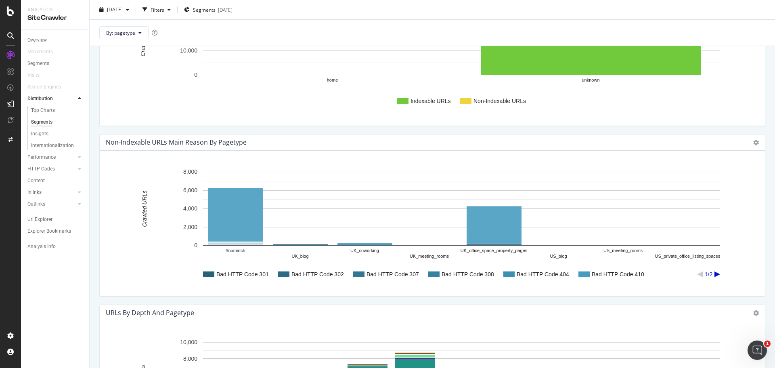
click at [717, 273] on icon "A chart." at bounding box center [718, 274] width 6 height 6
click at [699, 274] on icon "A chart." at bounding box center [700, 274] width 6 height 6
click at [717, 274] on icon "A chart." at bounding box center [718, 274] width 6 height 6
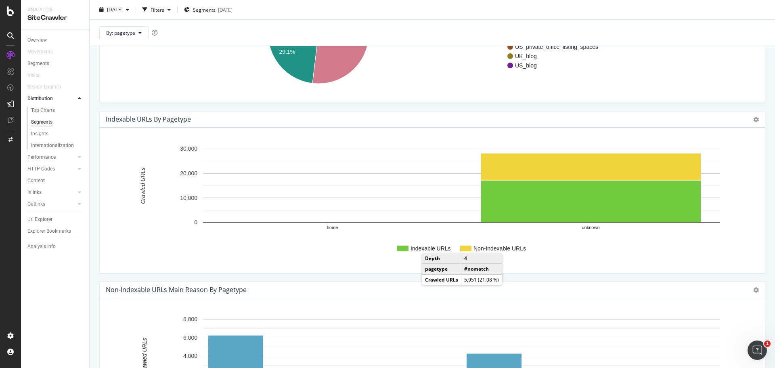
scroll to position [0, 0]
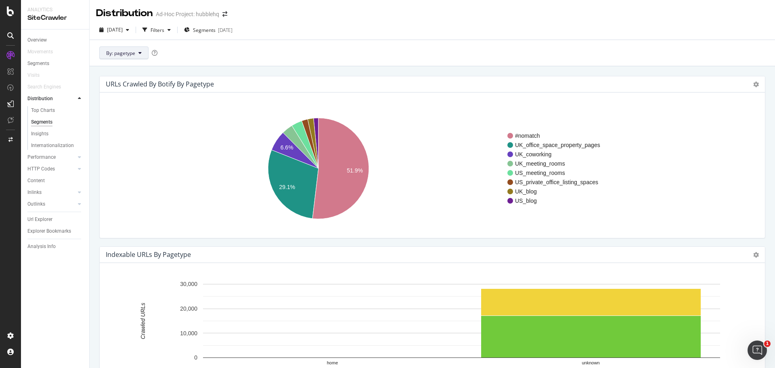
click at [135, 52] on button "By: pagetype" at bounding box center [123, 52] width 49 height 13
click at [123, 78] on span "pagetype" at bounding box center [149, 81] width 87 height 7
click at [136, 57] on button "By: pagetype" at bounding box center [123, 52] width 49 height 13
click at [136, 79] on span "pagetype" at bounding box center [149, 81] width 87 height 7
click at [155, 52] on icon at bounding box center [155, 53] width 6 height 6
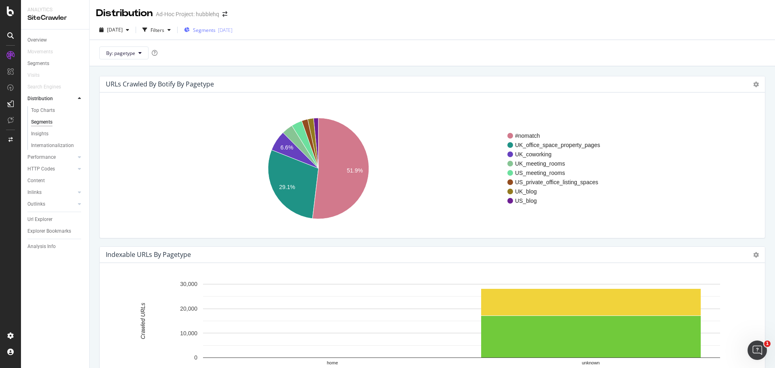
click at [216, 30] on span "Segments" at bounding box center [204, 30] width 23 height 7
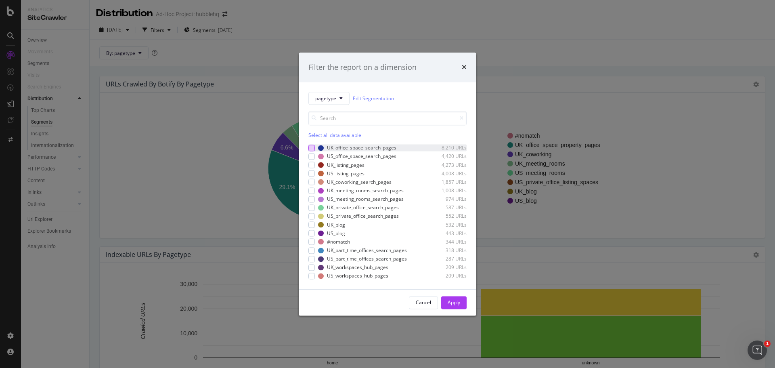
click at [309, 148] on div "modal" at bounding box center [311, 148] width 6 height 6
click at [308, 158] on div "pagetype Edit Segmentation Select all data available UK_office_space_search_pag…" at bounding box center [388, 185] width 178 height 207
click at [310, 156] on div "modal" at bounding box center [311, 156] width 6 height 6
click at [457, 304] on div "Apply" at bounding box center [454, 302] width 13 height 7
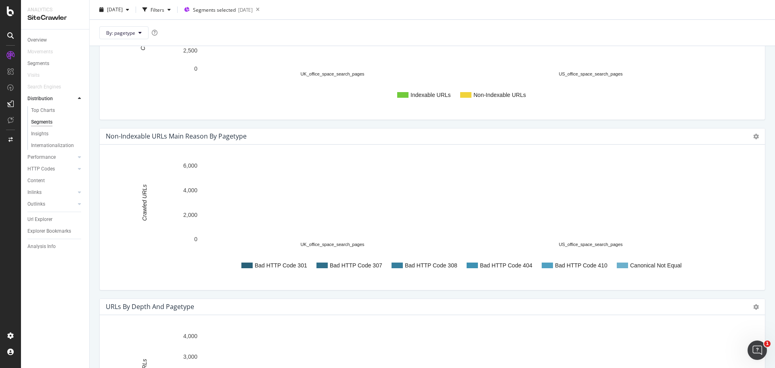
scroll to position [55, 0]
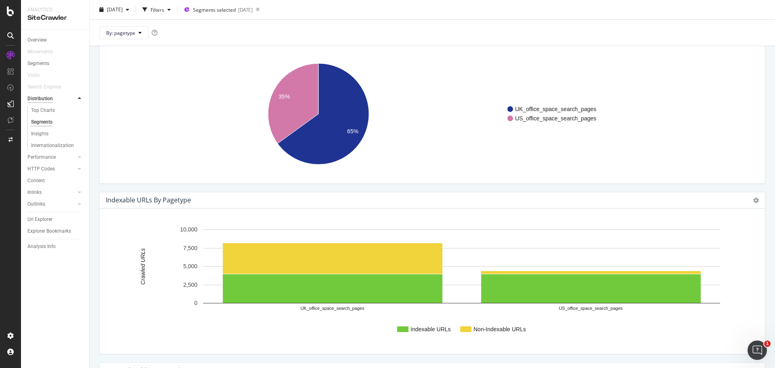
click at [42, 103] on div "Distribution" at bounding box center [39, 98] width 25 height 8
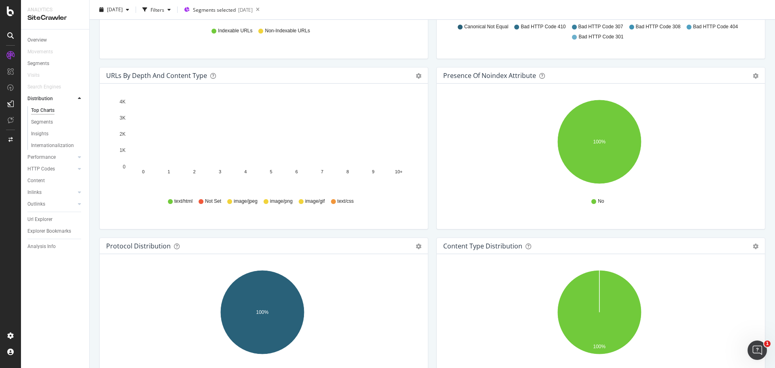
scroll to position [311, 0]
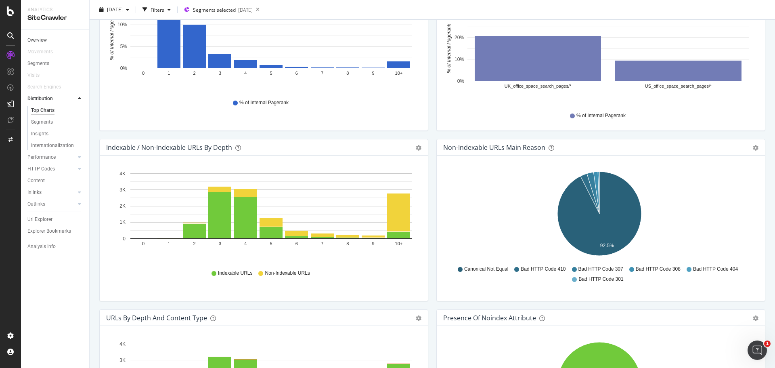
click at [48, 40] on link "Overview" at bounding box center [55, 40] width 56 height 8
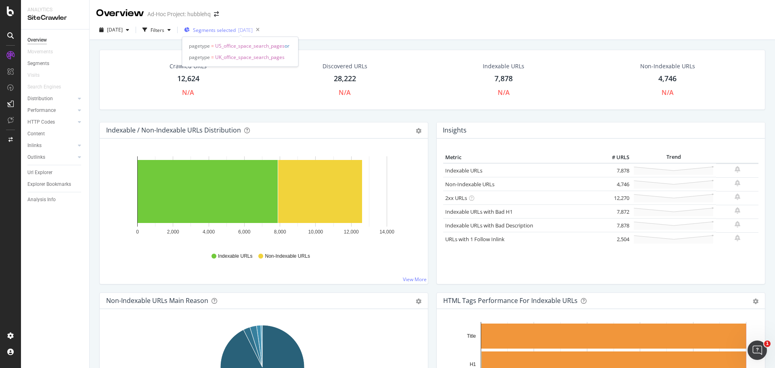
click at [253, 30] on div "2025-09-30" at bounding box center [245, 30] width 15 height 7
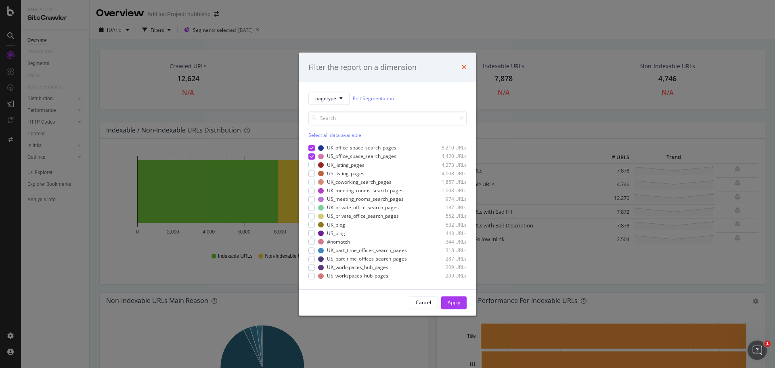
click at [464, 65] on icon "times" at bounding box center [464, 67] width 5 height 6
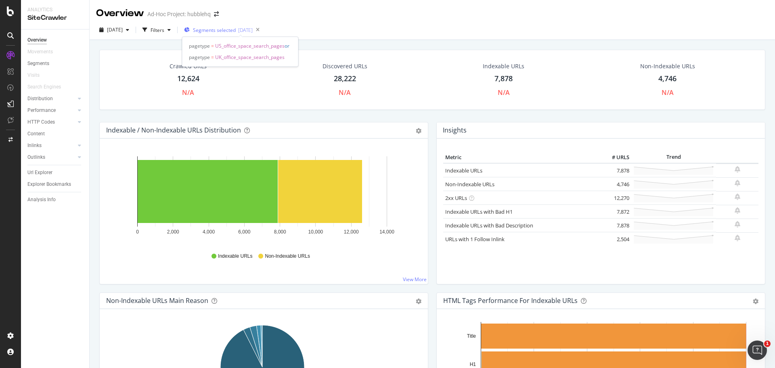
click at [236, 29] on span "Segments selected" at bounding box center [214, 30] width 43 height 7
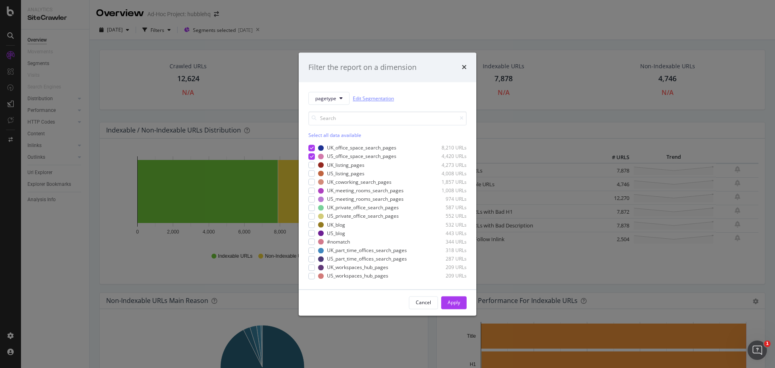
click at [357, 96] on link "Edit Segmentation" at bounding box center [373, 98] width 41 height 8
click at [466, 66] on icon "times" at bounding box center [464, 67] width 5 height 6
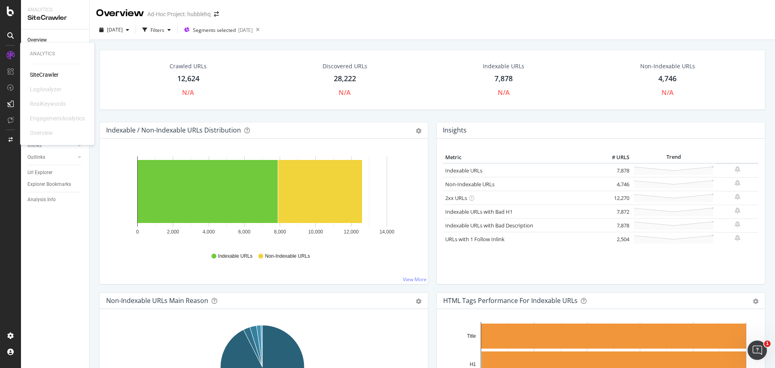
click at [40, 78] on div "SiteCrawler" at bounding box center [44, 75] width 29 height 8
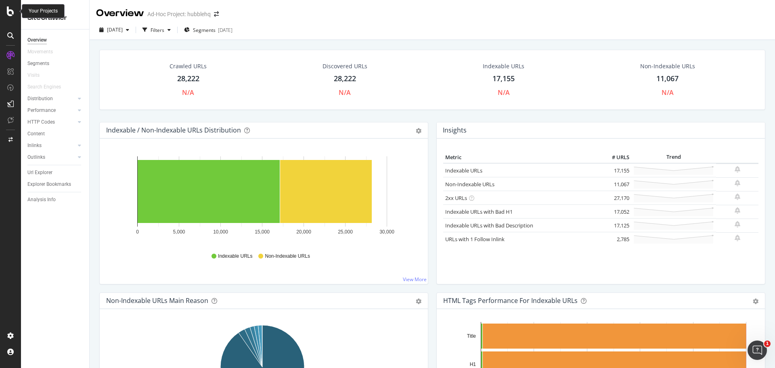
click at [9, 13] on icon at bounding box center [10, 11] width 7 height 10
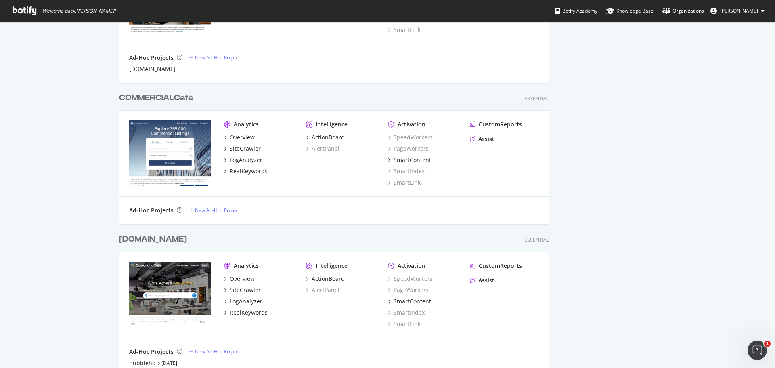
scroll to position [566, 0]
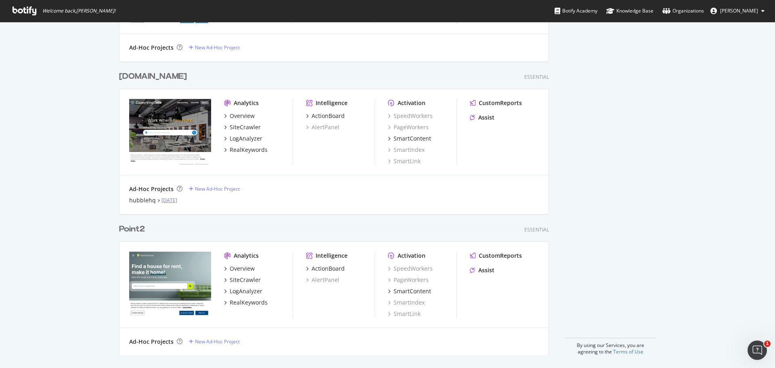
click at [175, 200] on link "Sep 26th 25" at bounding box center [169, 200] width 16 height 7
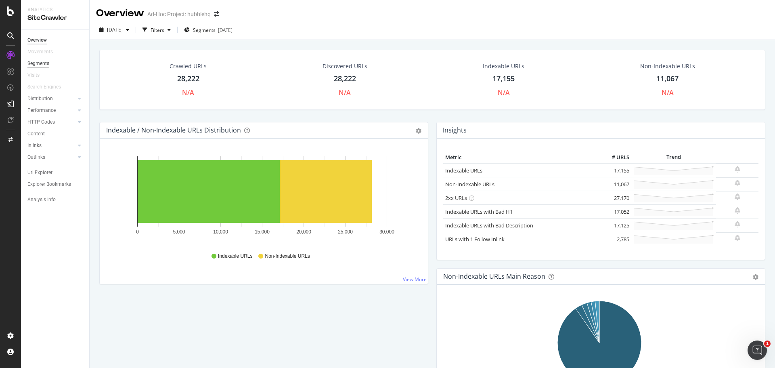
click at [29, 62] on div "Segments" at bounding box center [38, 63] width 22 height 8
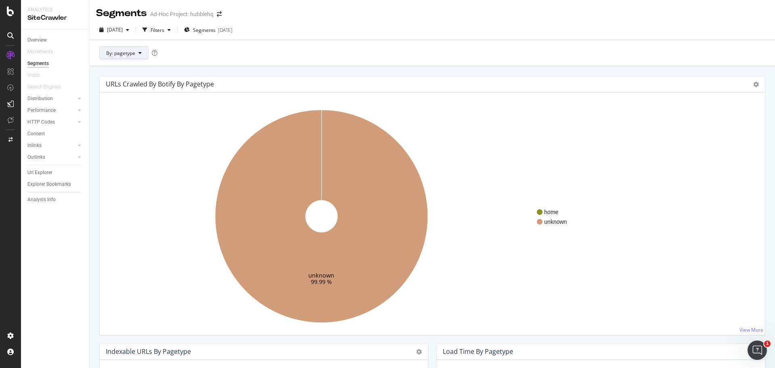
click at [128, 47] on button "By: pagetype" at bounding box center [123, 52] width 49 height 13
click at [135, 81] on span "pagetype" at bounding box center [149, 81] width 87 height 7
click at [216, 27] on span "Segments" at bounding box center [204, 30] width 23 height 7
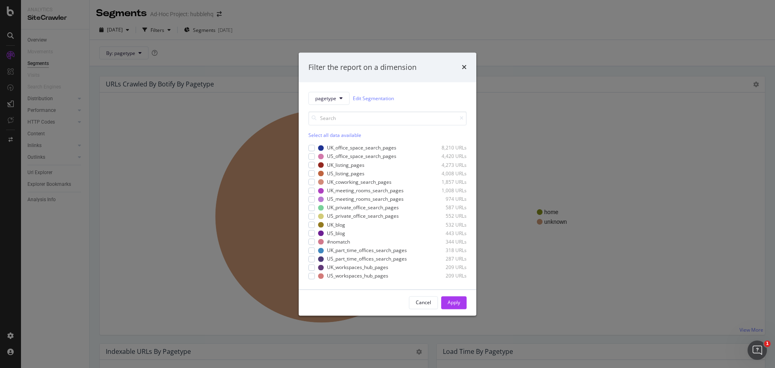
click at [313, 135] on div "Select all data available" at bounding box center [387, 135] width 158 height 7
click at [457, 304] on div "Apply" at bounding box center [454, 302] width 13 height 7
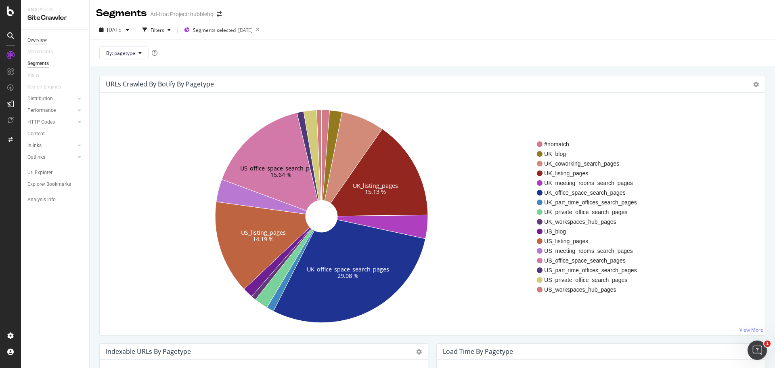
click at [42, 41] on div "Overview" at bounding box center [36, 40] width 19 height 8
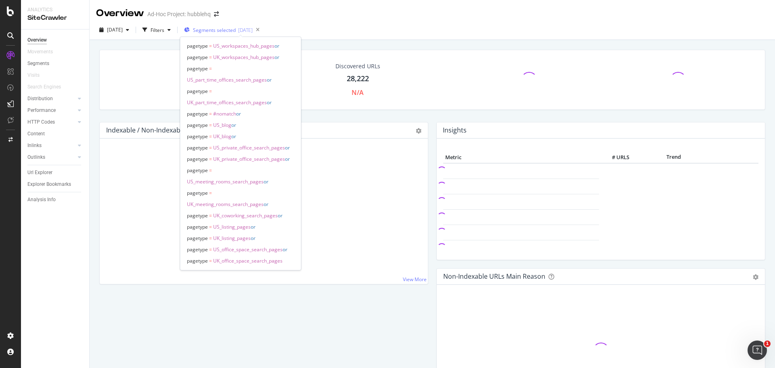
click at [231, 30] on span "Segments selected" at bounding box center [214, 30] width 43 height 7
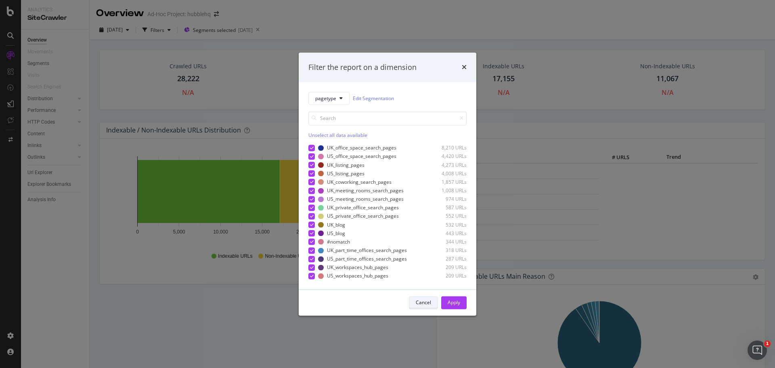
click at [429, 302] on div "Cancel" at bounding box center [423, 302] width 15 height 7
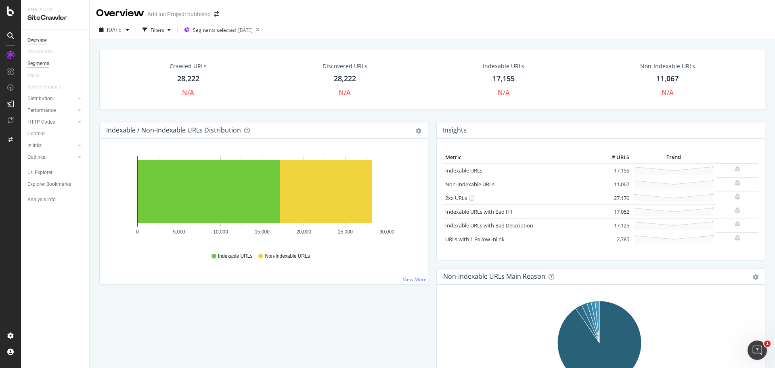
click at [42, 63] on div "Segments" at bounding box center [38, 63] width 22 height 8
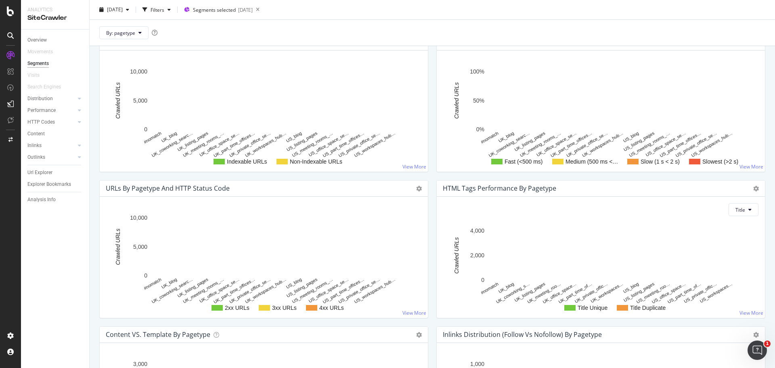
scroll to position [306, 0]
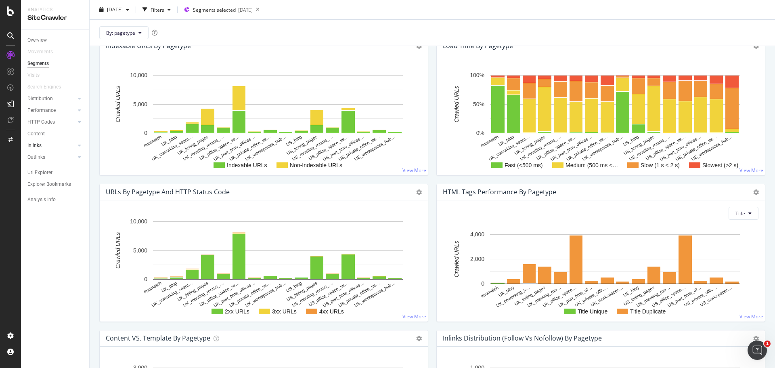
click at [71, 145] on div at bounding box center [71, 145] width 8 height 8
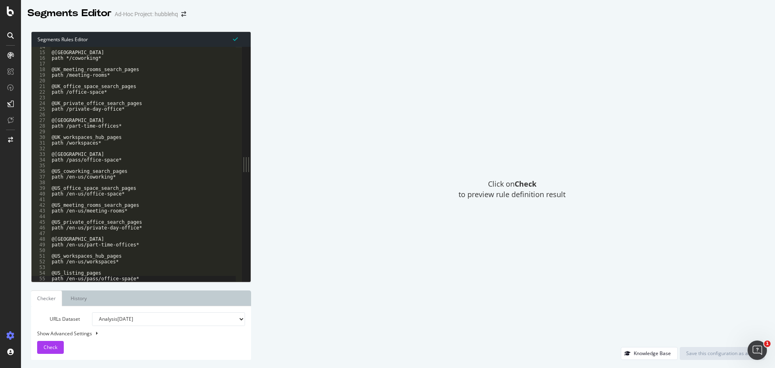
scroll to position [76, 0]
